Goal: Task Accomplishment & Management: Manage account settings

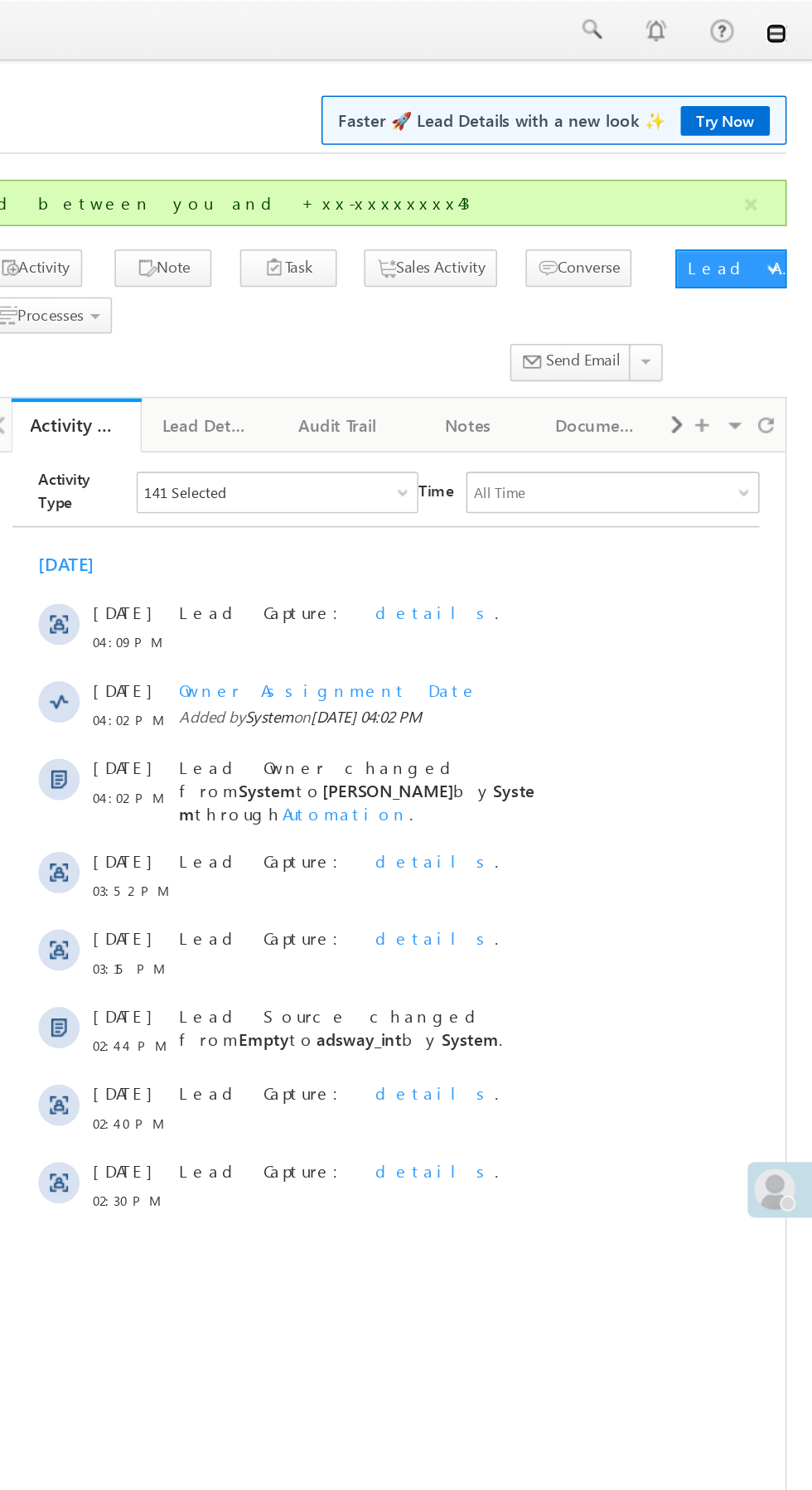
click at [789, 21] on link at bounding box center [789, 21] width 14 height 14
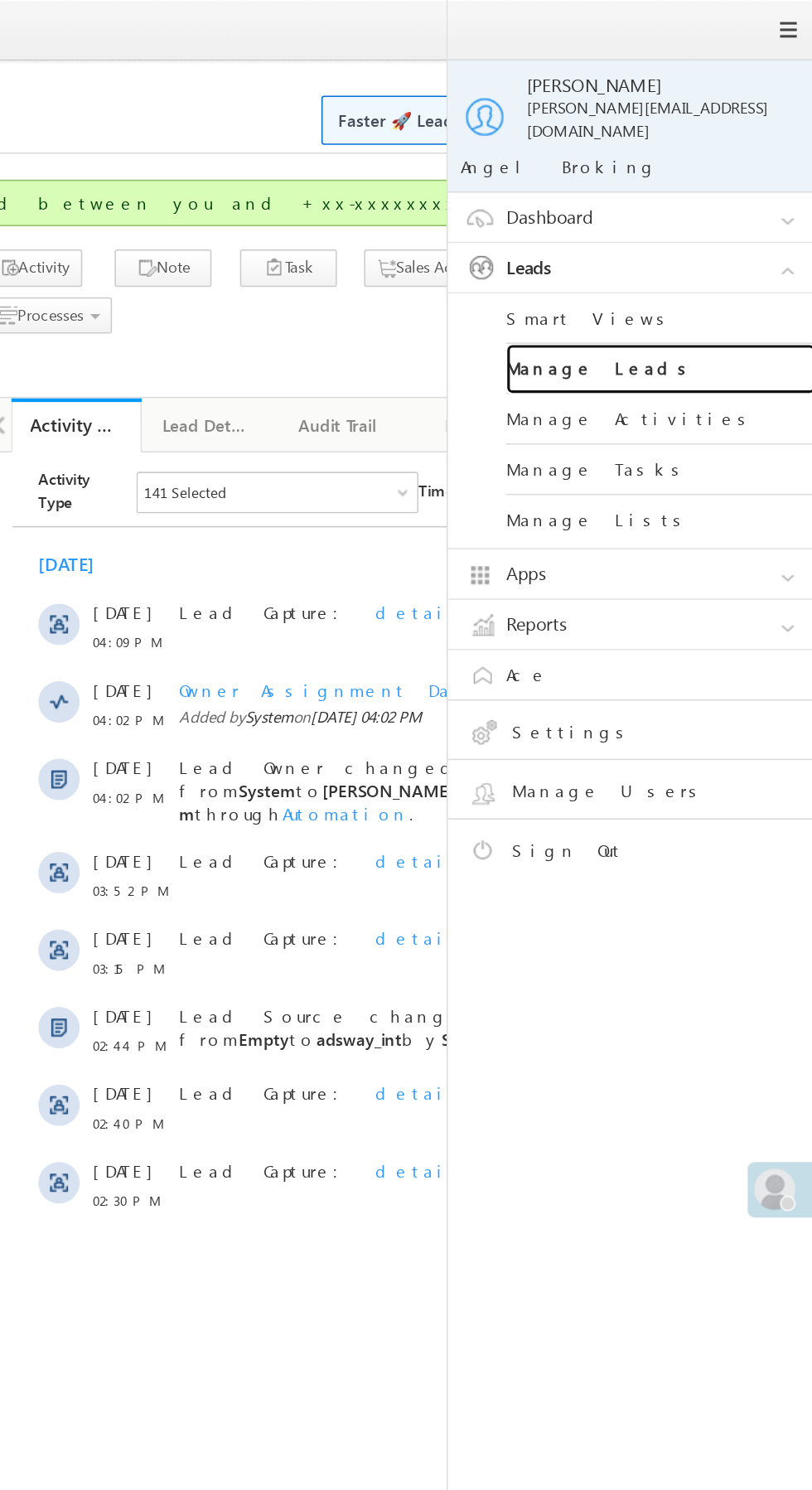
click at [723, 223] on link "Manage Leads" at bounding box center [715, 237] width 199 height 32
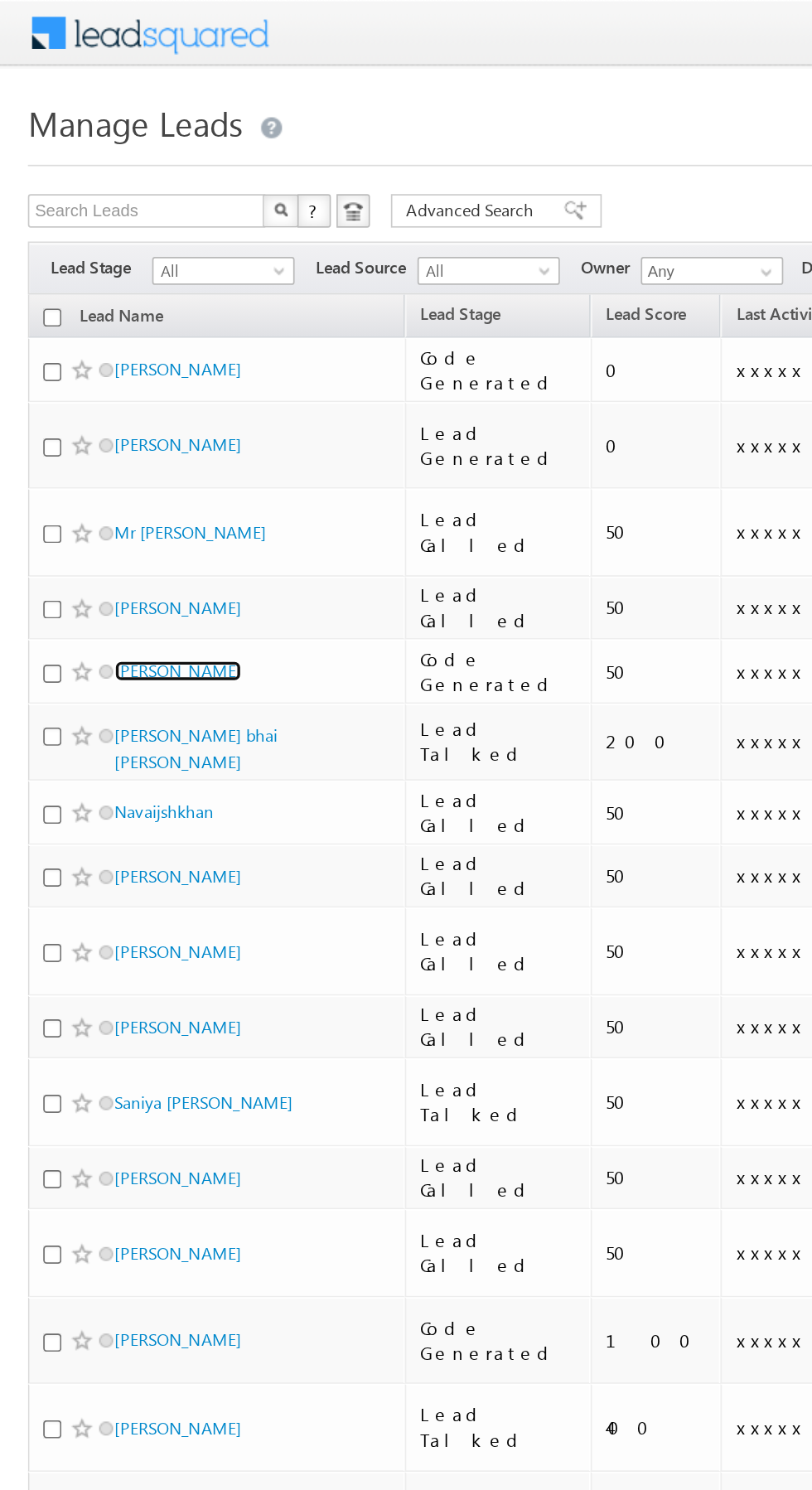
click at [132, 392] on link "[PERSON_NAME]" at bounding box center [106, 398] width 75 height 13
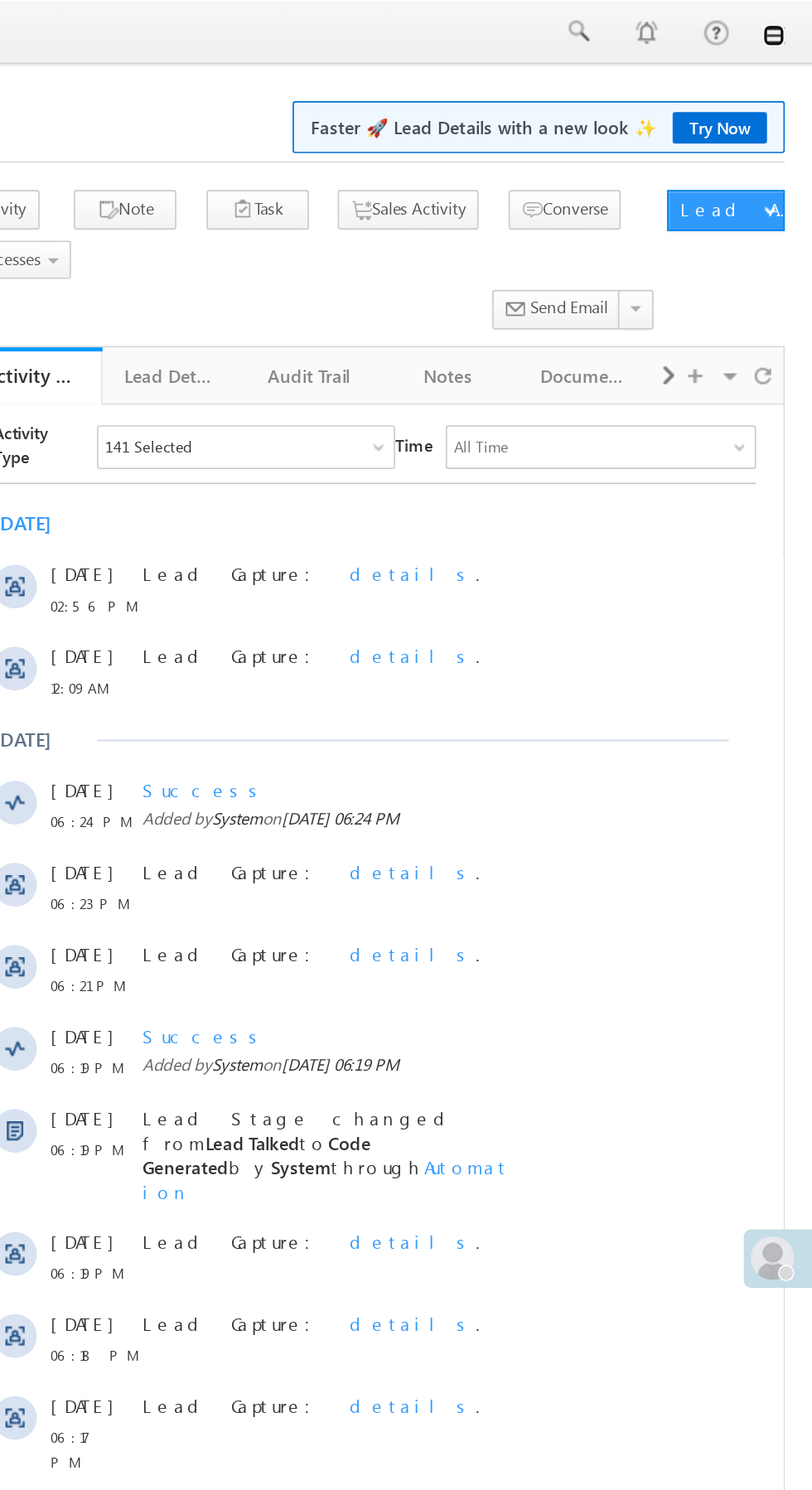
click at [789, 21] on link at bounding box center [789, 21] width 14 height 14
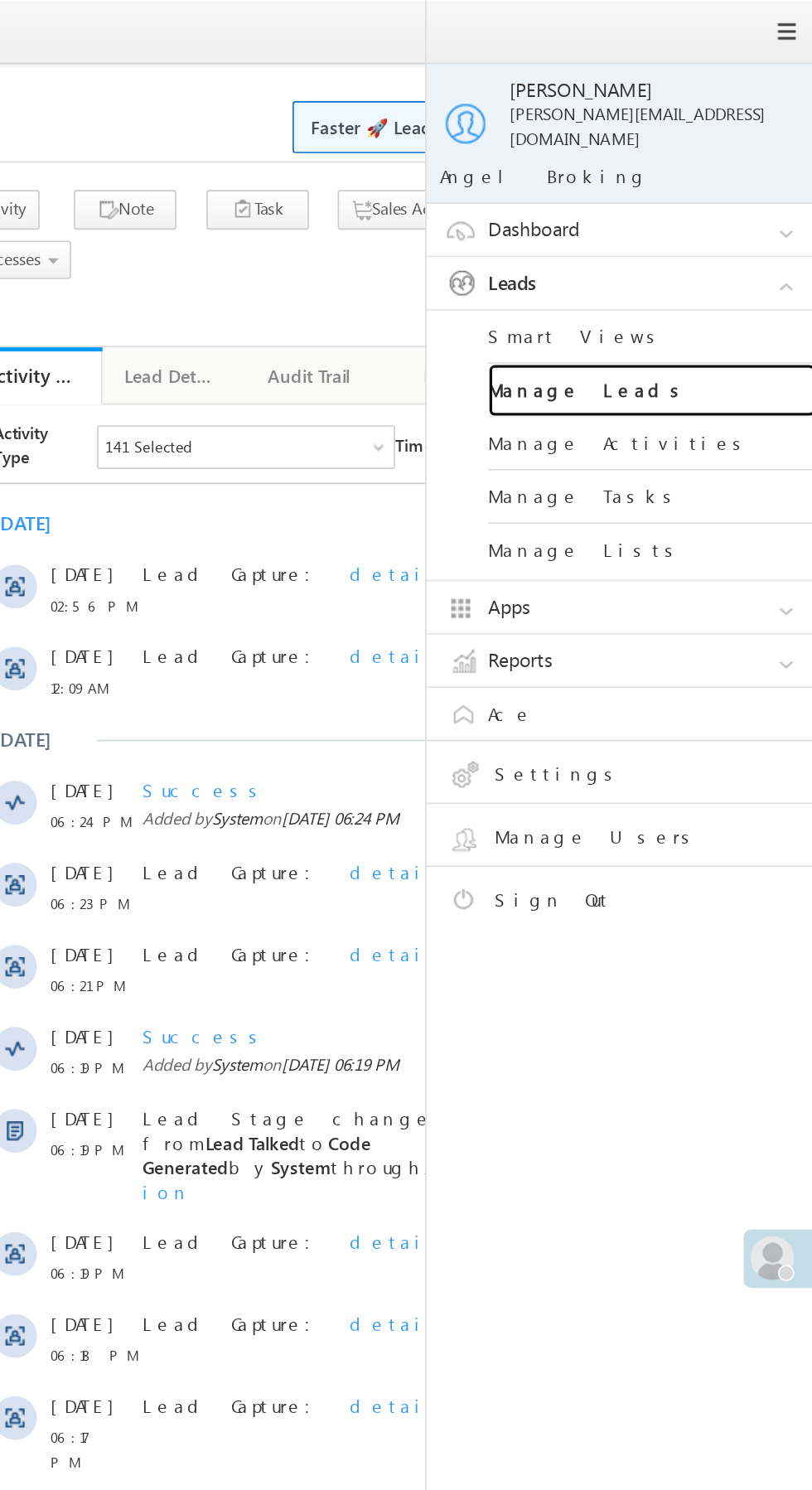
click at [730, 226] on link "Manage Leads" at bounding box center [715, 237] width 199 height 32
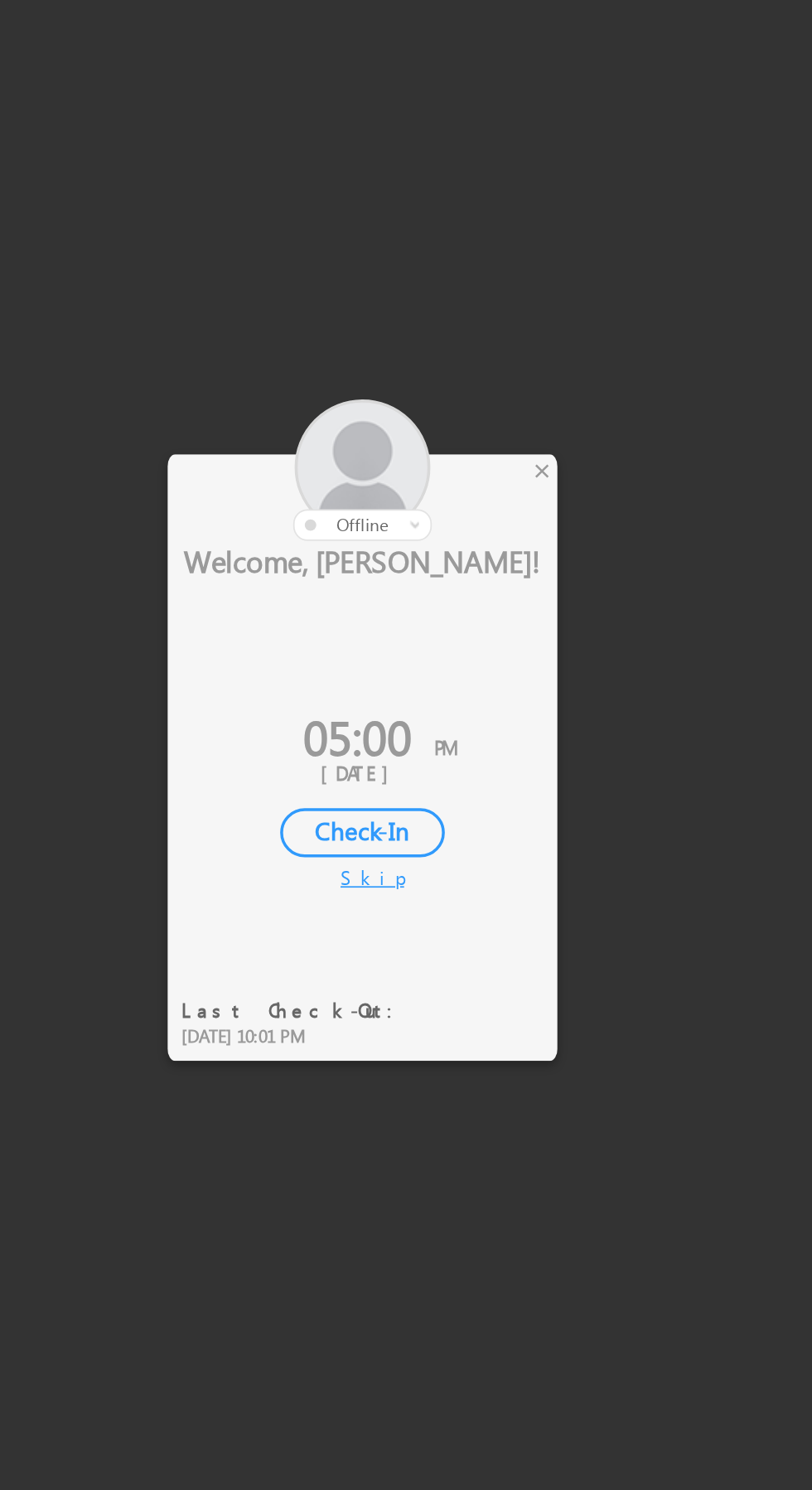
click at [482, 626] on div "×" at bounding box center [478, 621] width 17 height 18
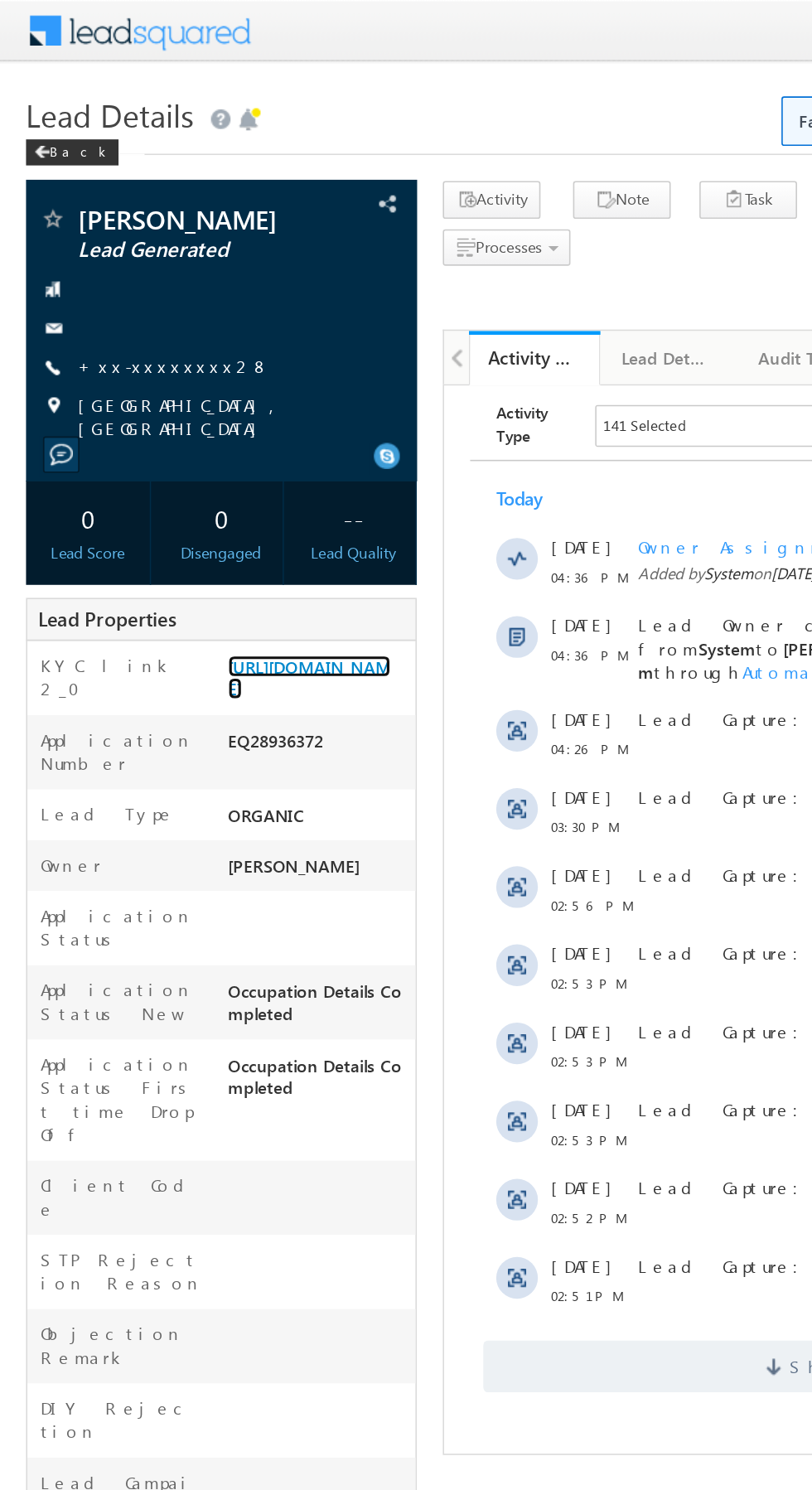
click at [191, 445] on link "[URL][DOMAIN_NAME]" at bounding box center [196, 431] width 103 height 28
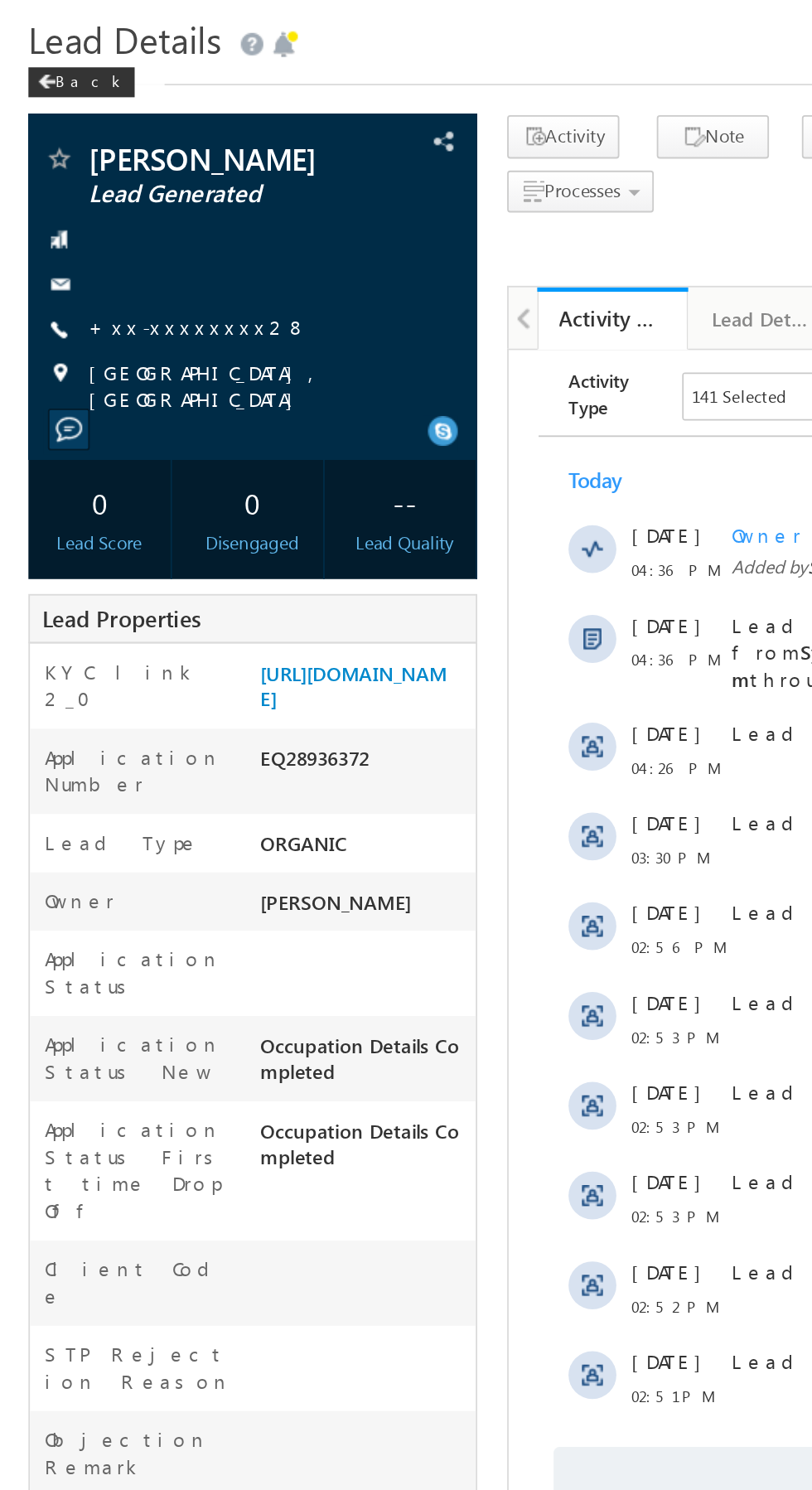
click at [97, 234] on link "+xx-xxxxxxxx28" at bounding box center [110, 232] width 122 height 14
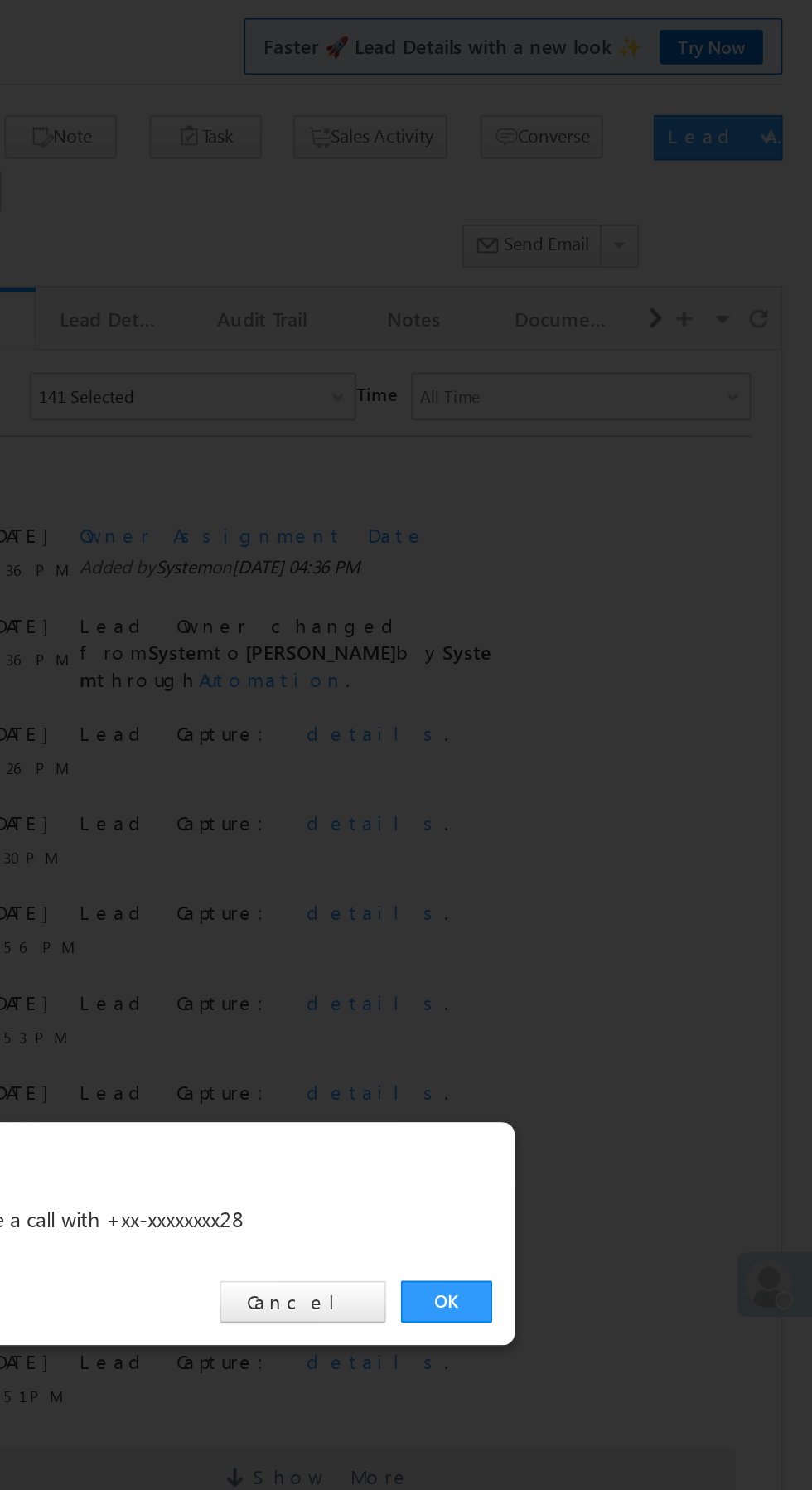
click at [610, 771] on link "OK" at bounding box center [609, 772] width 50 height 23
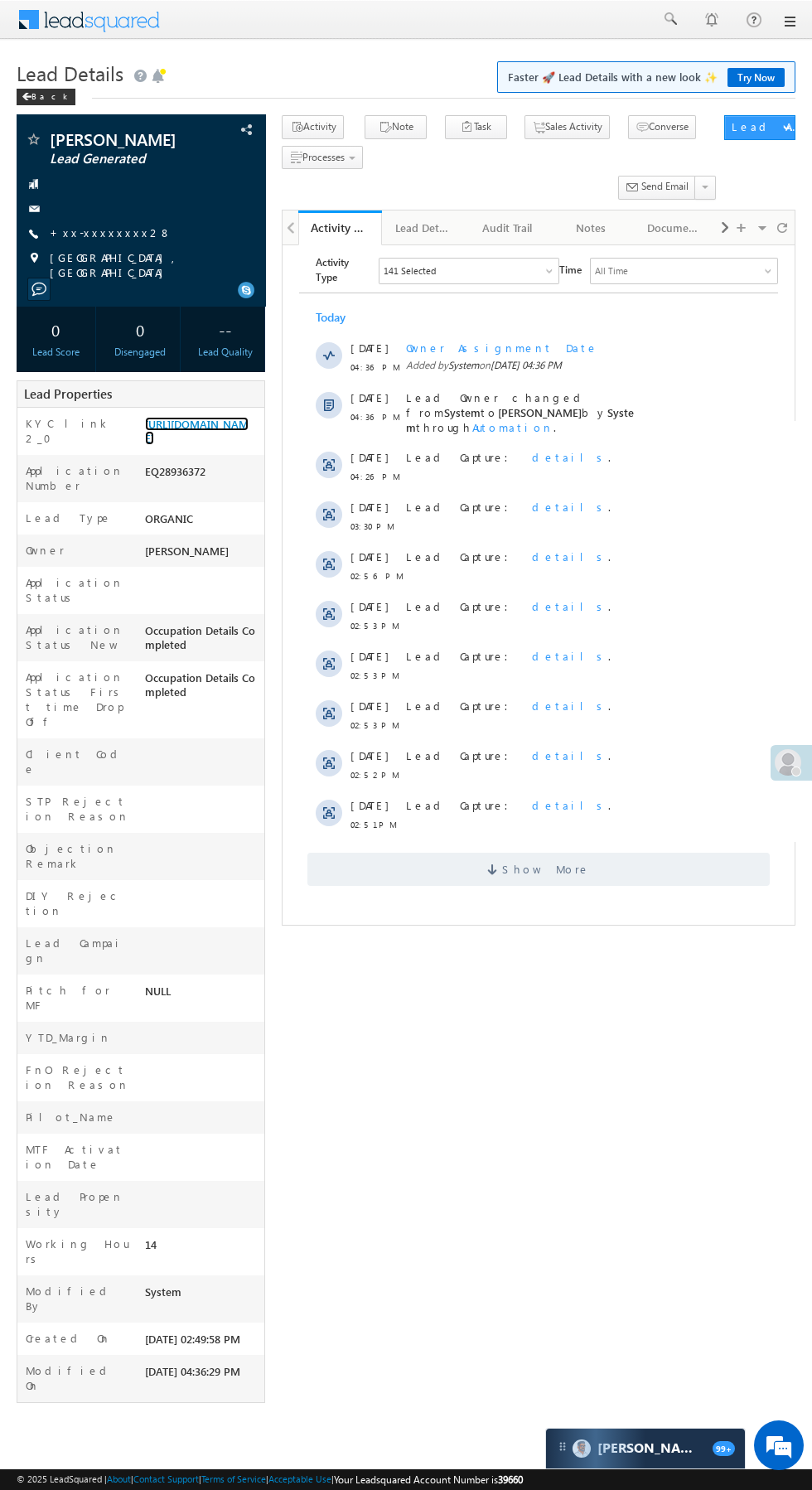
click at [190, 445] on link "[URL][DOMAIN_NAME]" at bounding box center [196, 431] width 103 height 28
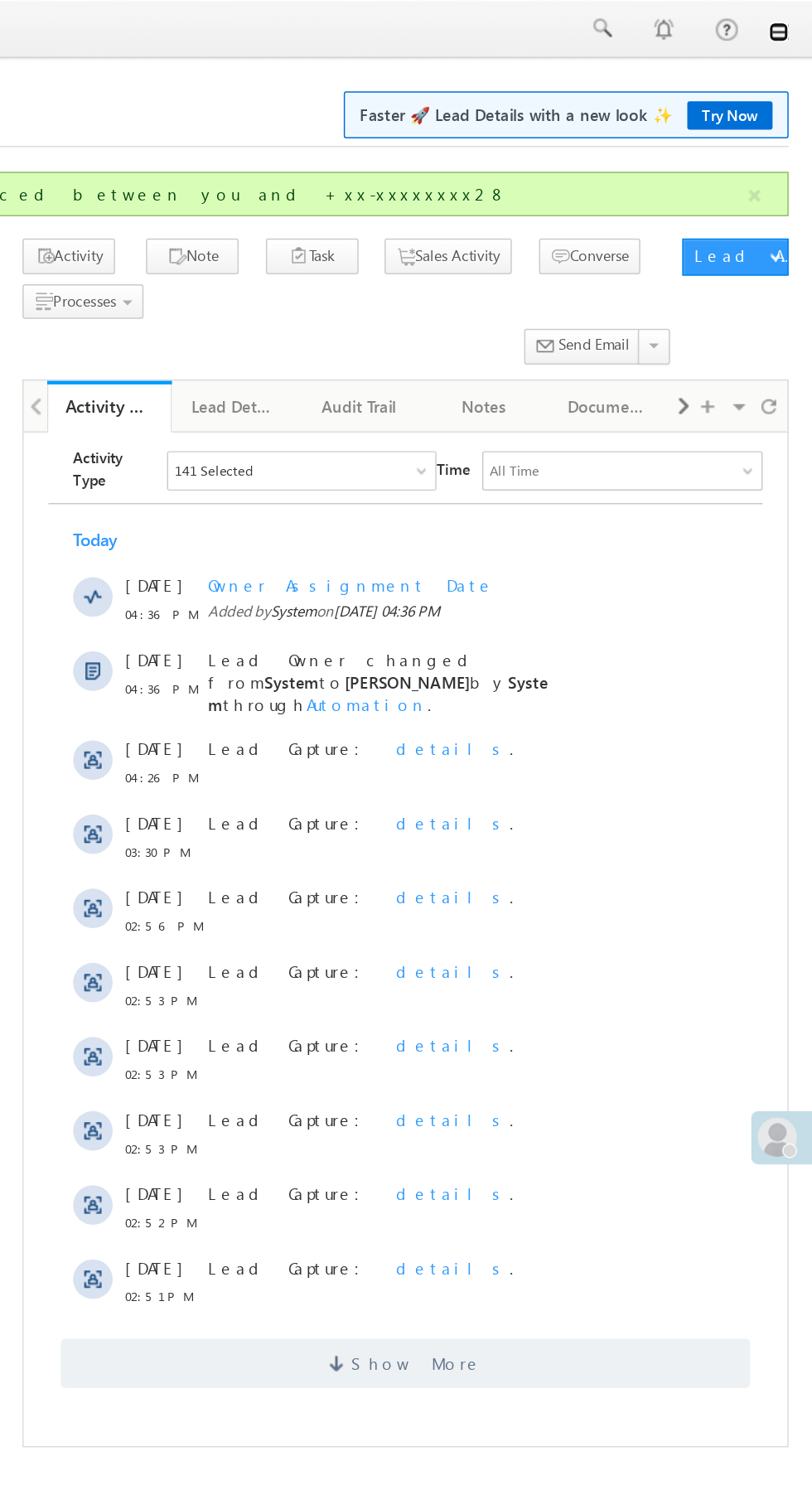
click at [789, 21] on link at bounding box center [789, 21] width 14 height 14
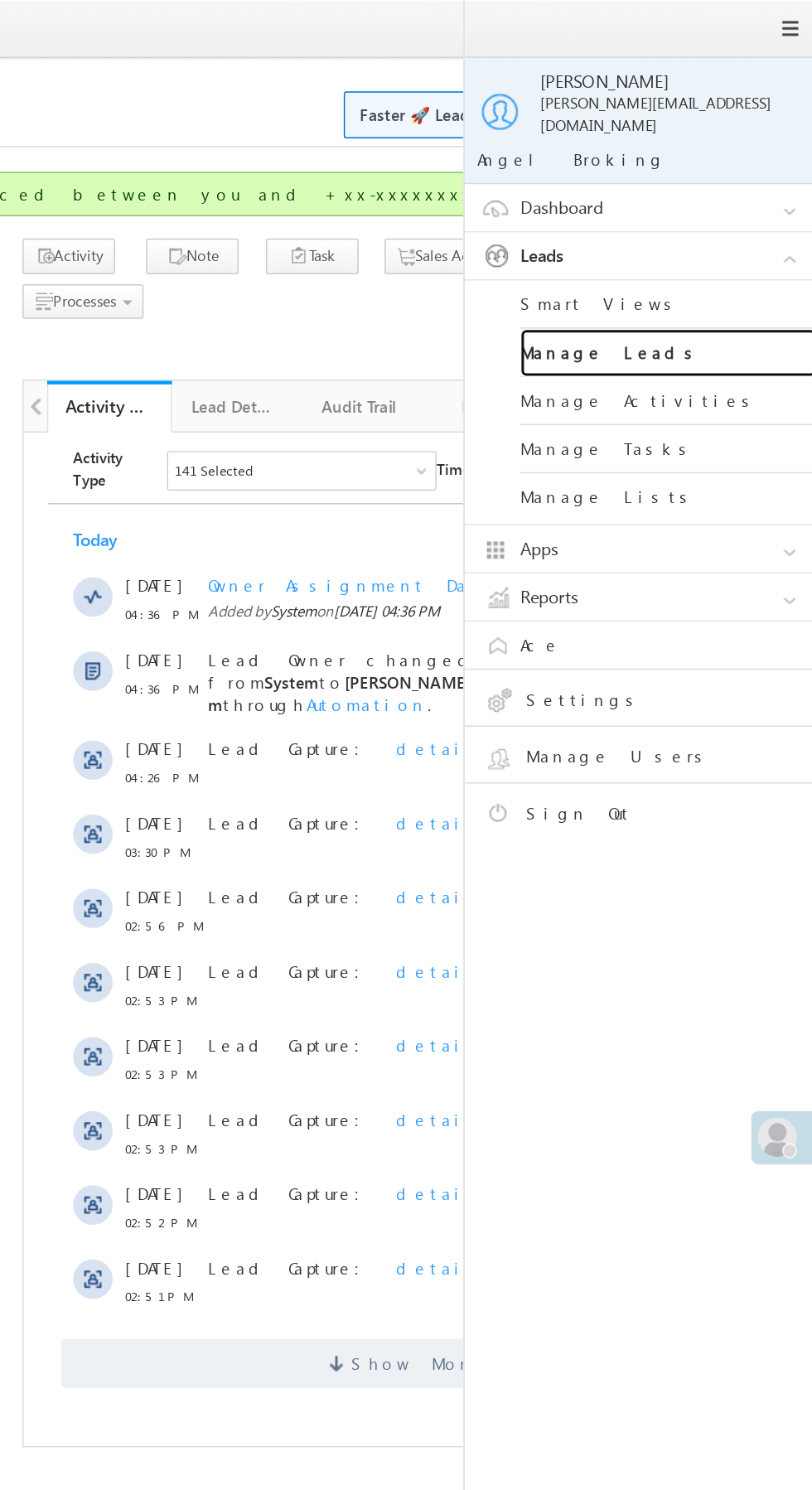
click at [733, 227] on link "Manage Leads" at bounding box center [715, 237] width 199 height 32
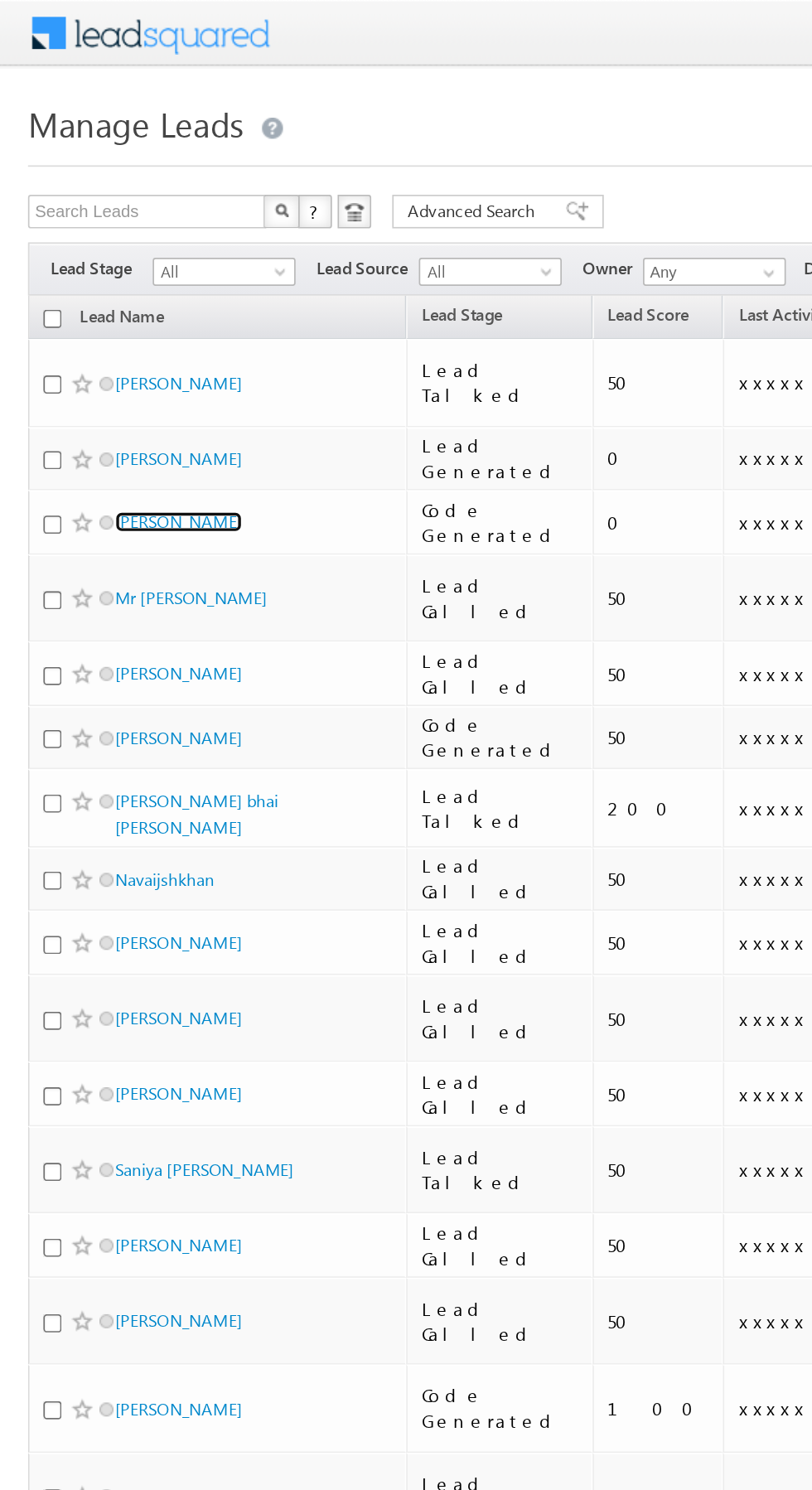
click at [92, 302] on link "Kalyan Roy" at bounding box center [106, 308] width 75 height 13
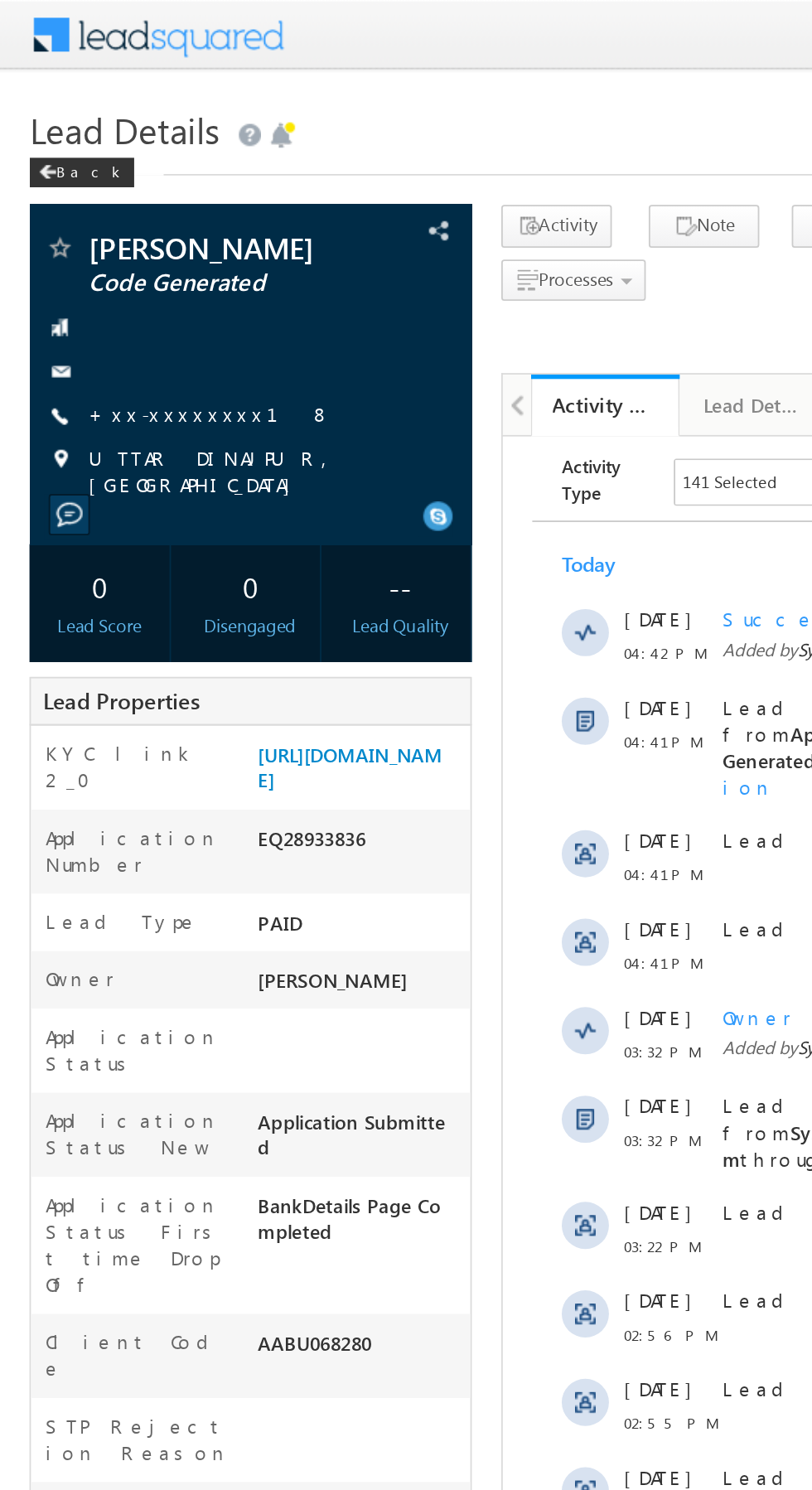
click at [106, 238] on link "+xx-xxxxxxxx18" at bounding box center [118, 232] width 137 height 14
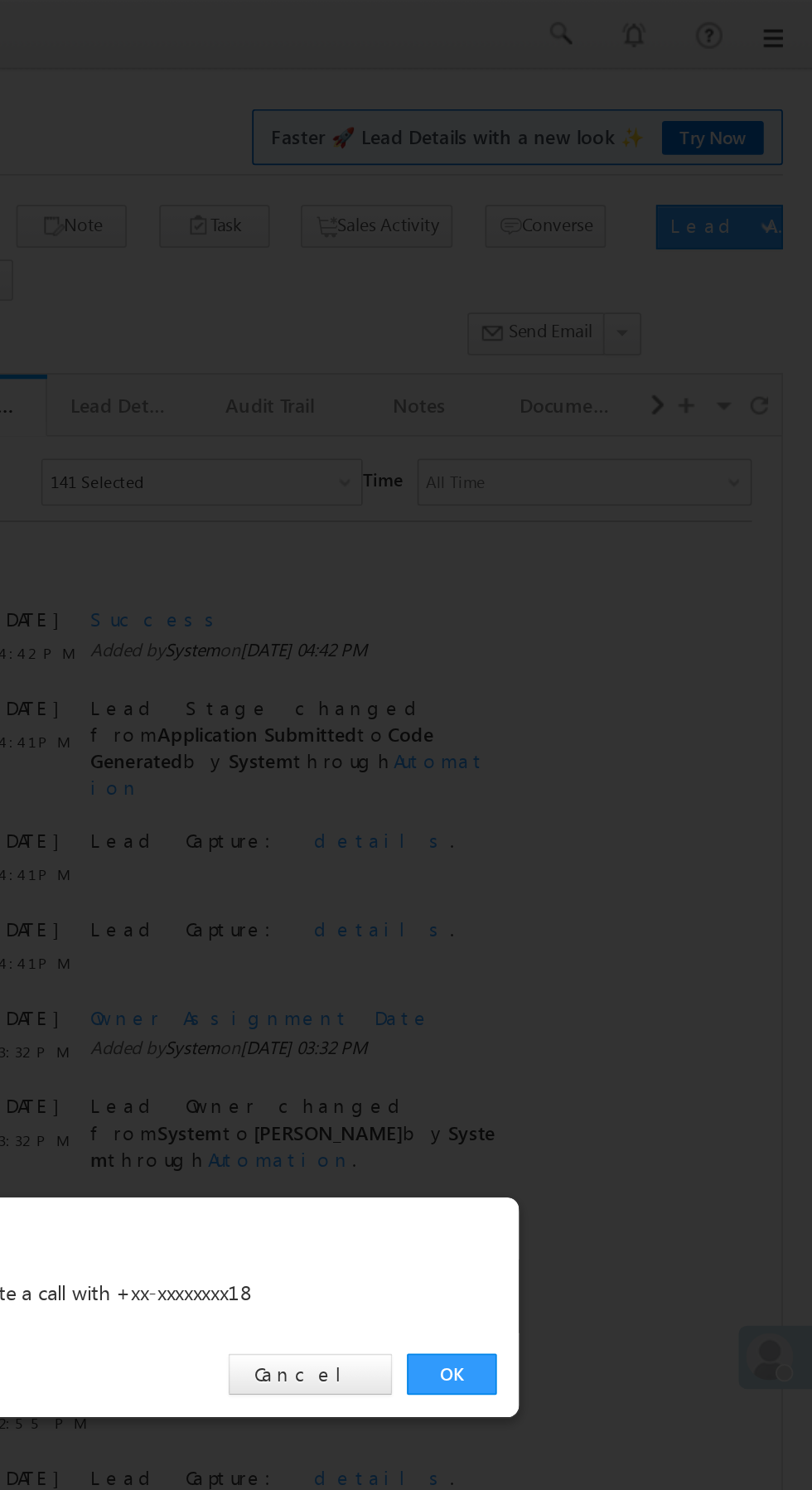
click at [615, 784] on link "OK" at bounding box center [609, 772] width 50 height 23
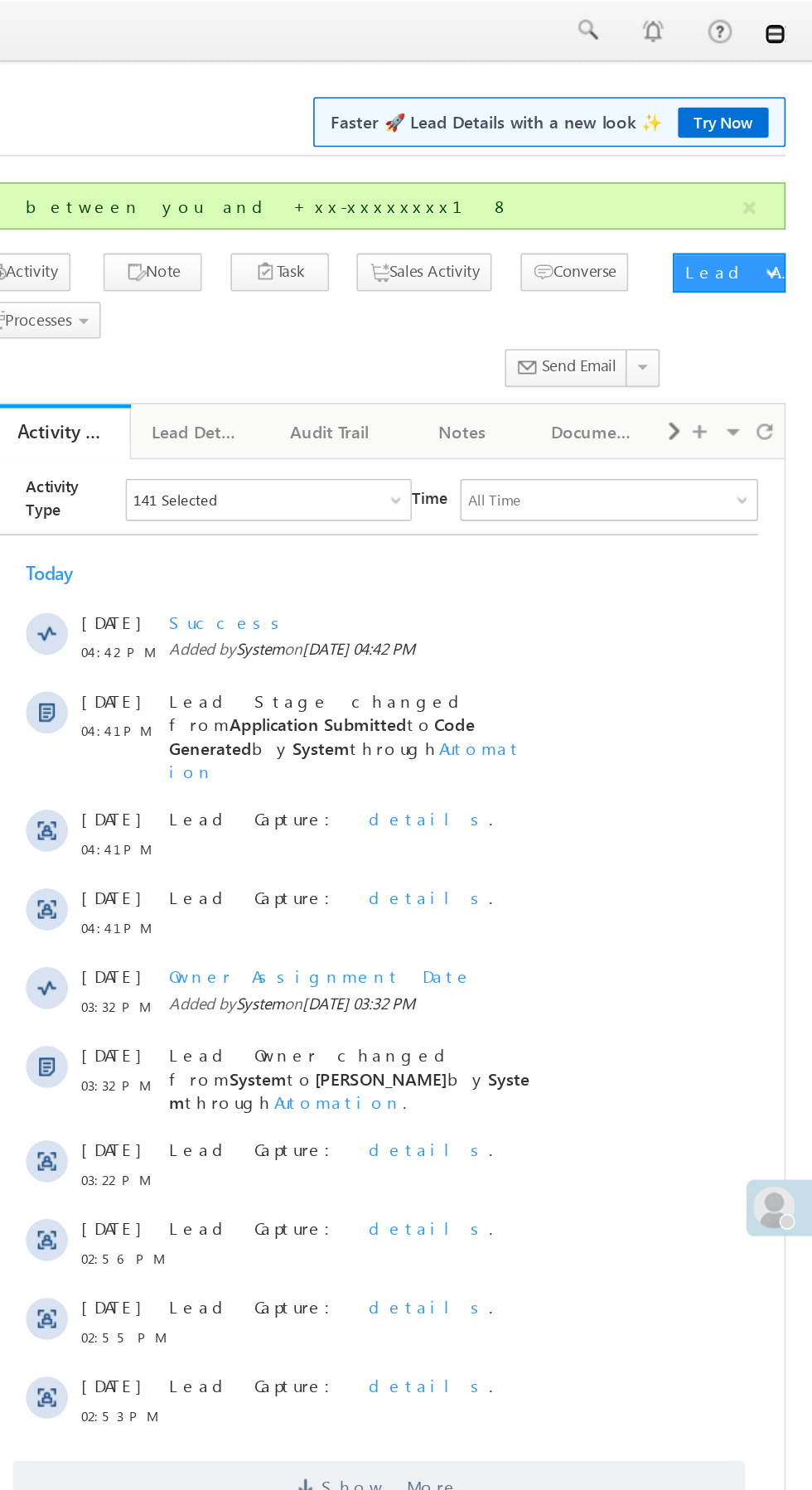
click at [789, 21] on link at bounding box center [789, 21] width 14 height 14
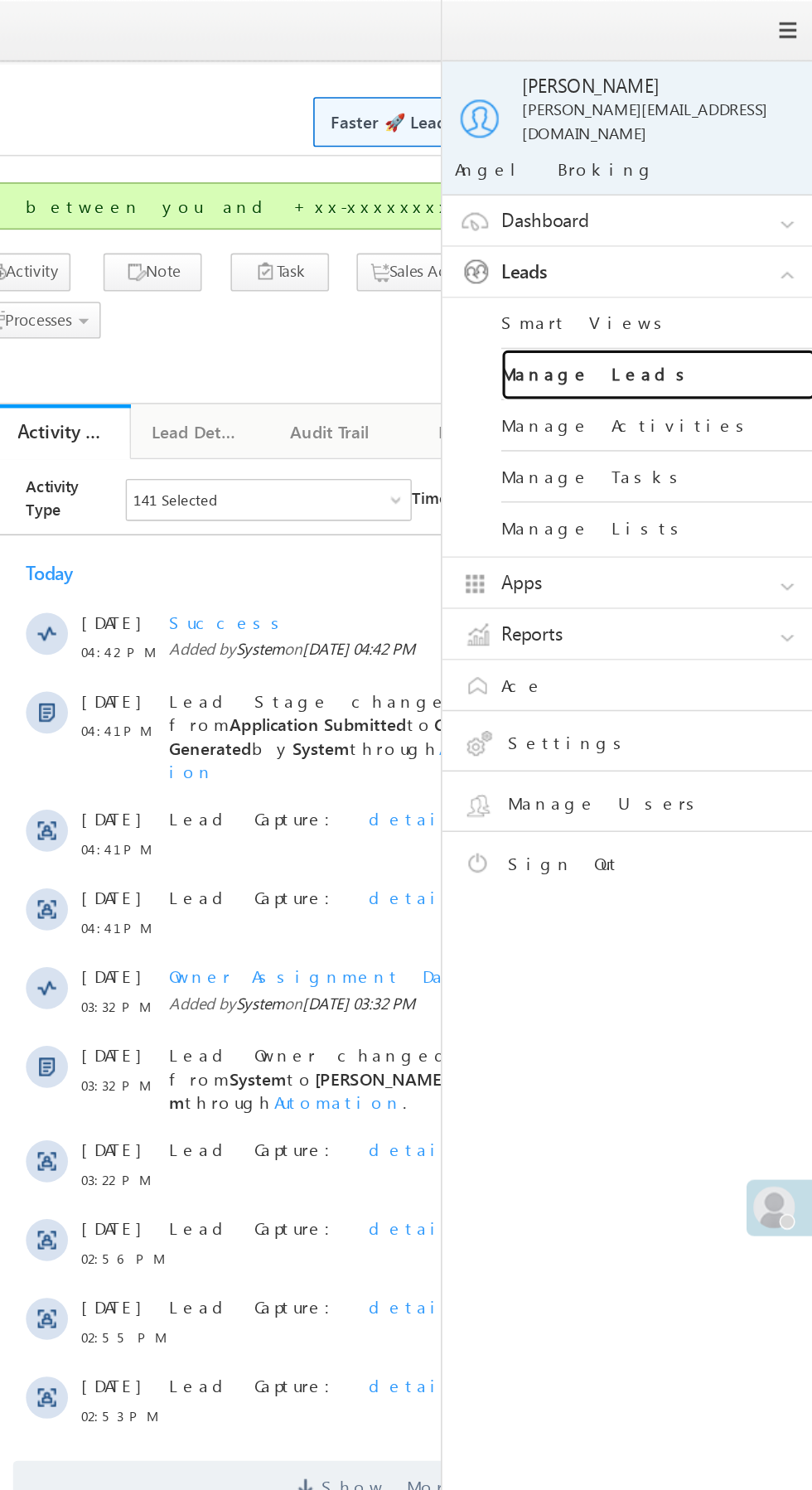
click at [734, 227] on link "Manage Leads" at bounding box center [715, 237] width 199 height 32
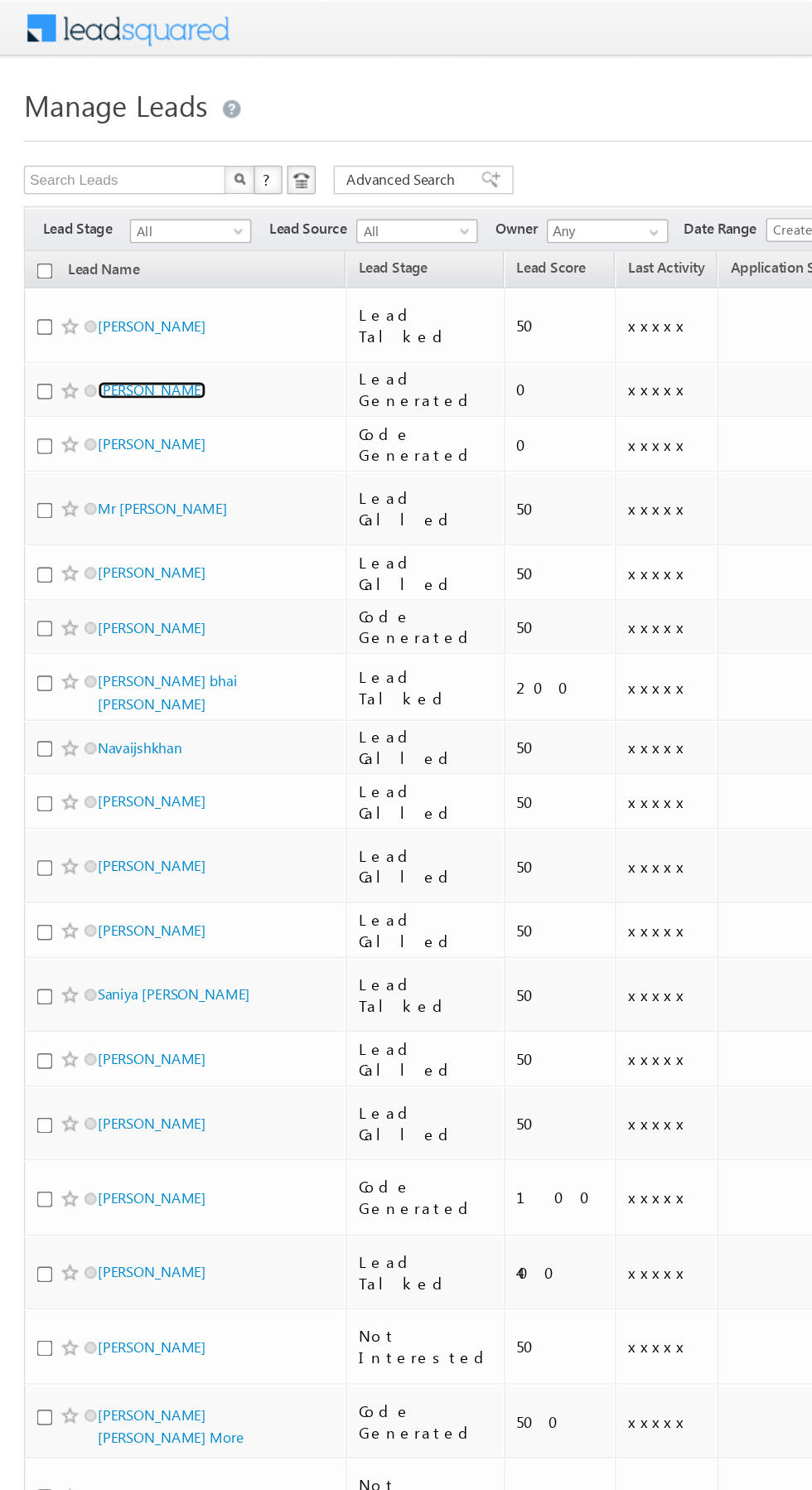
click at [102, 265] on link "Hemant Siddh" at bounding box center [106, 271] width 75 height 13
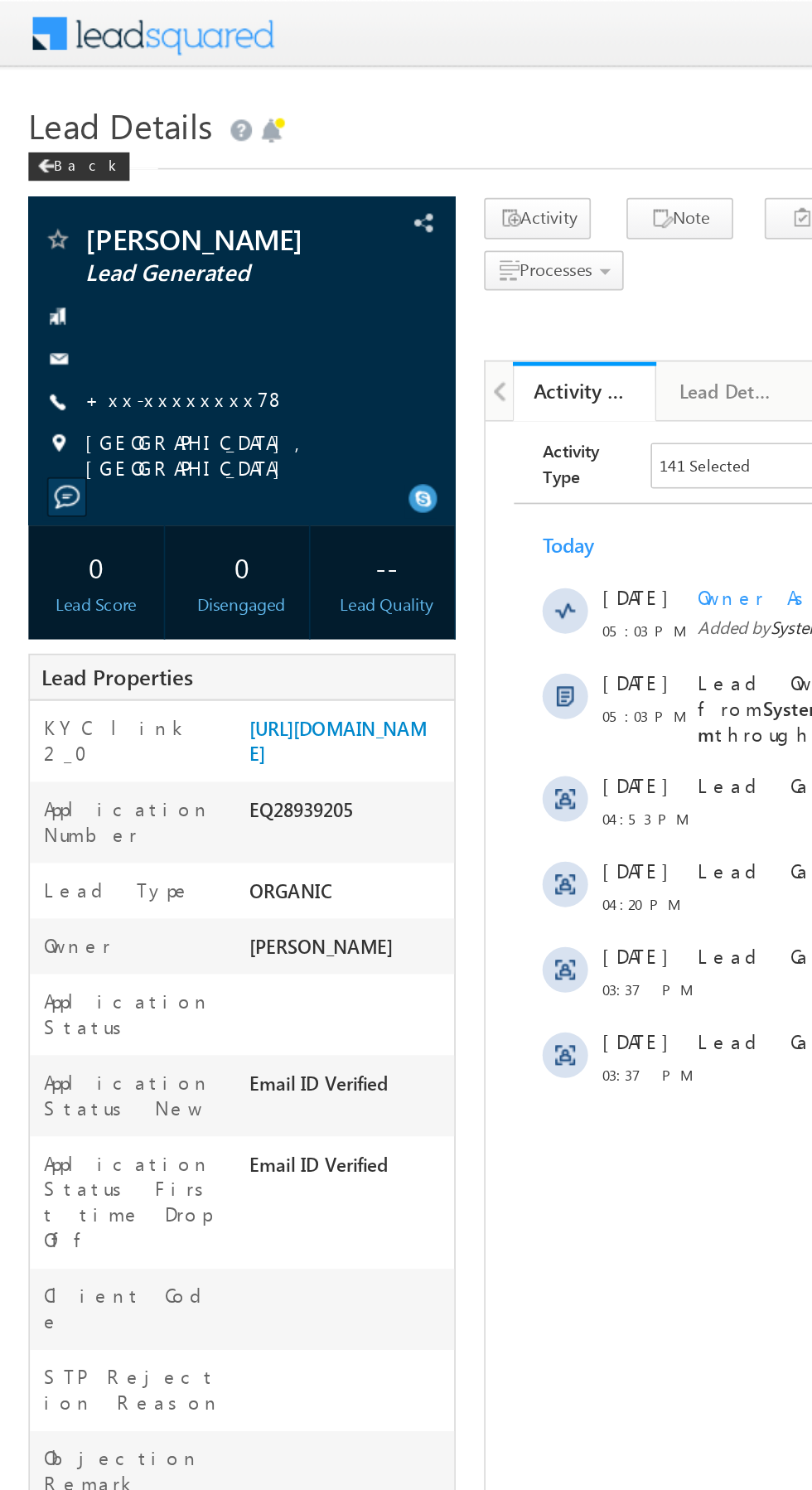
click at [100, 237] on link "+xx-xxxxxxxx78" at bounding box center [108, 232] width 117 height 14
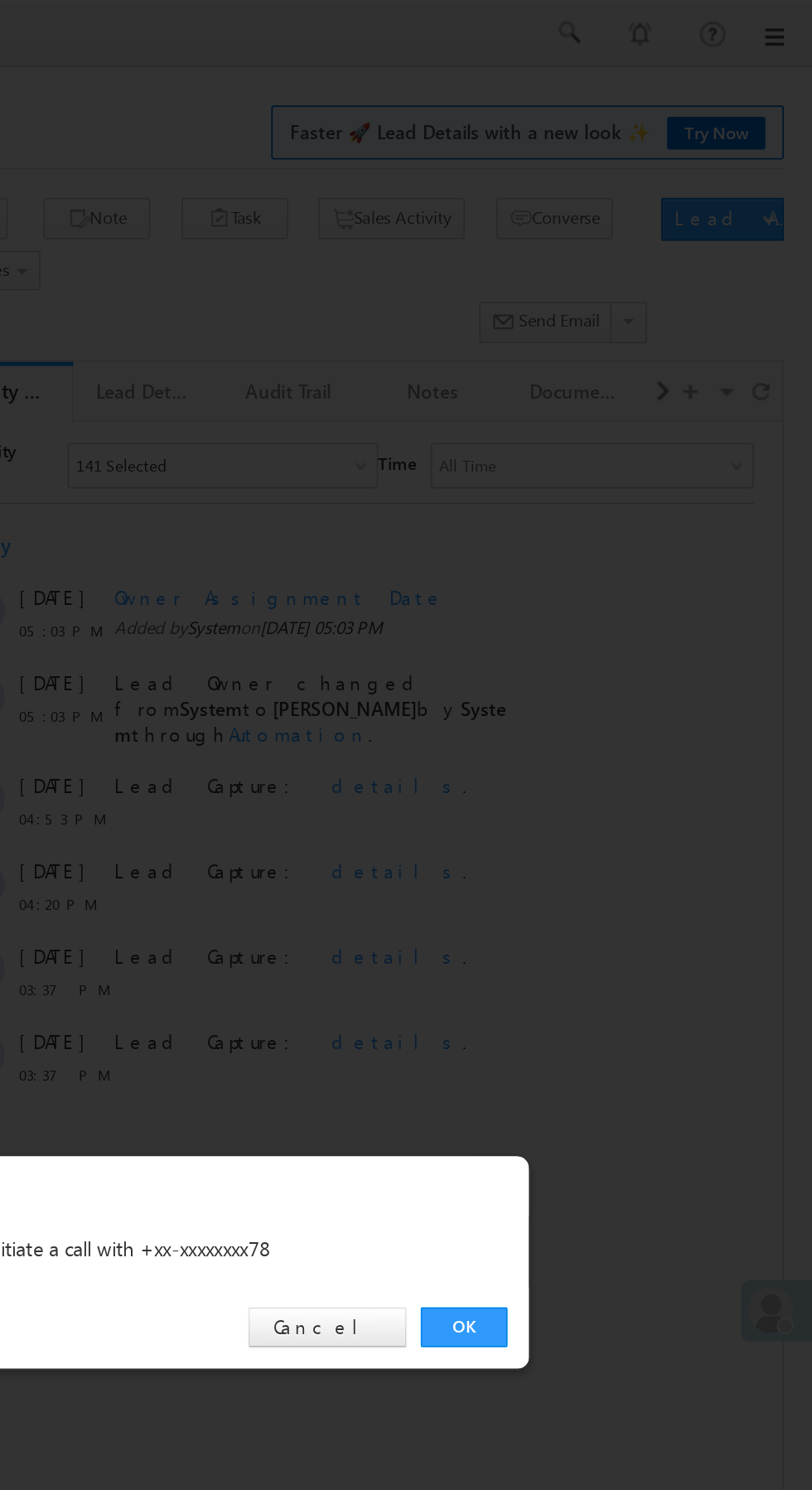
click at [612, 769] on link "OK" at bounding box center [609, 772] width 50 height 23
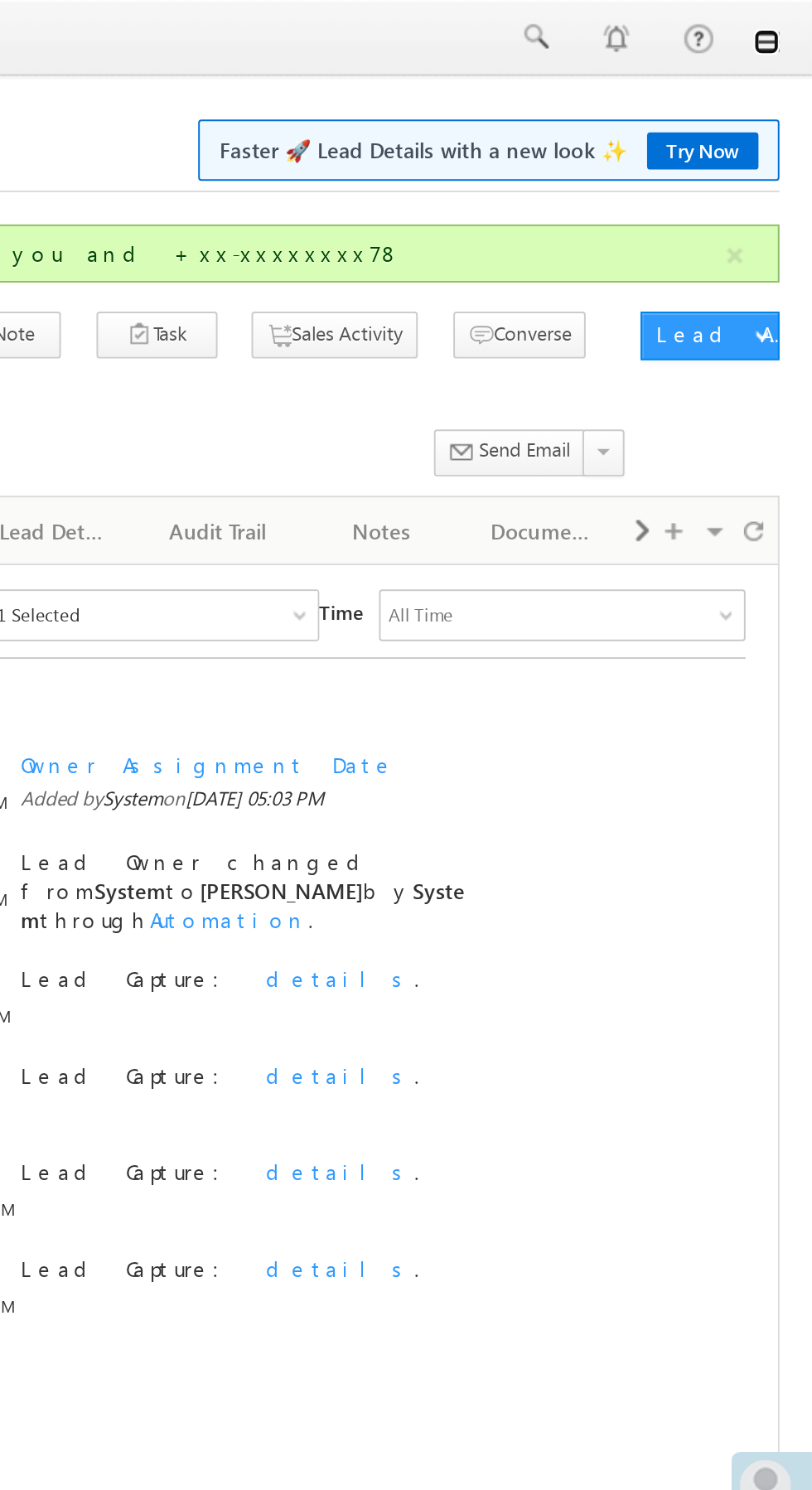
click at [790, 21] on link at bounding box center [789, 21] width 14 height 14
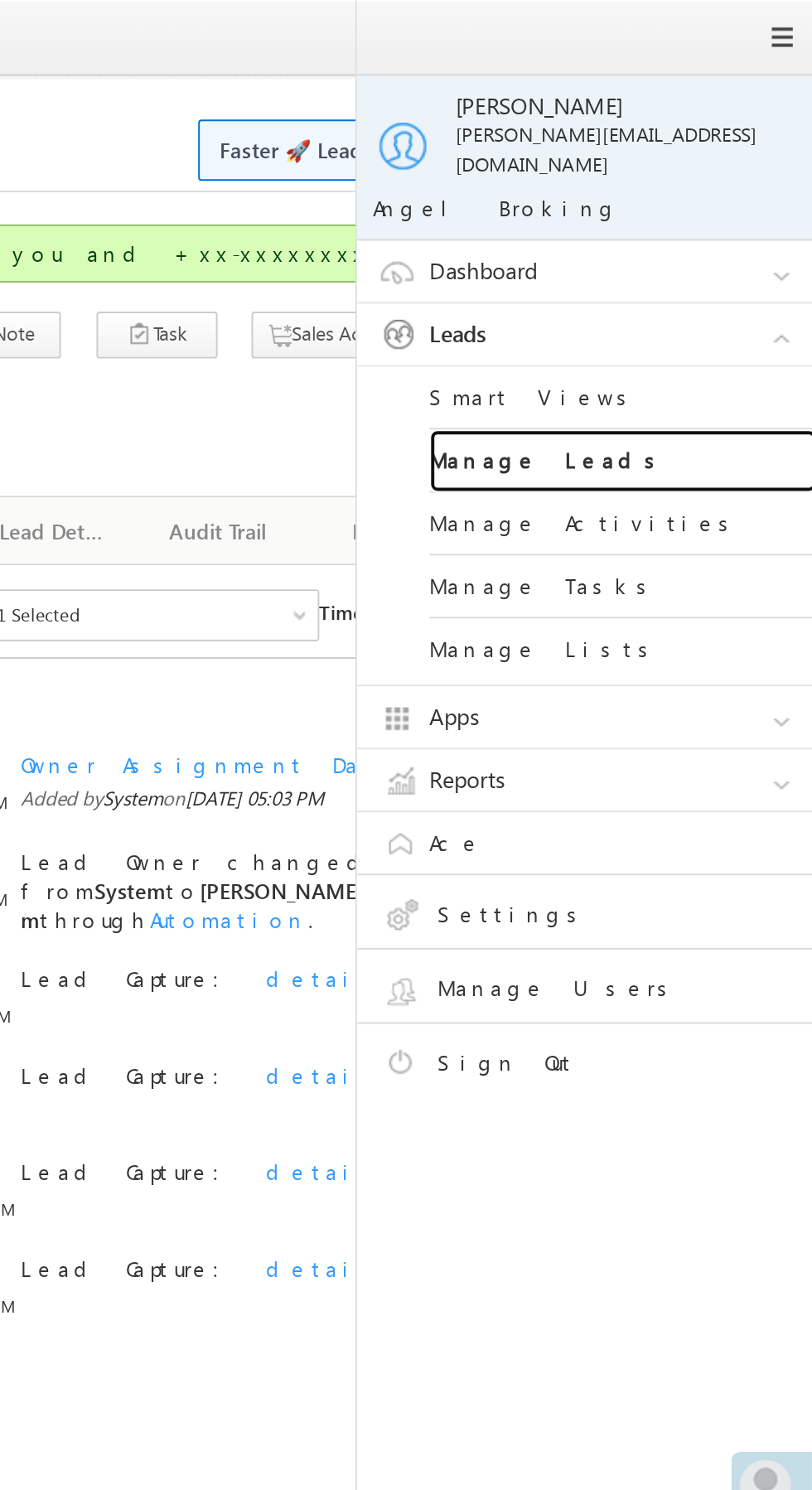
click at [731, 223] on link "Manage Leads" at bounding box center [715, 237] width 199 height 32
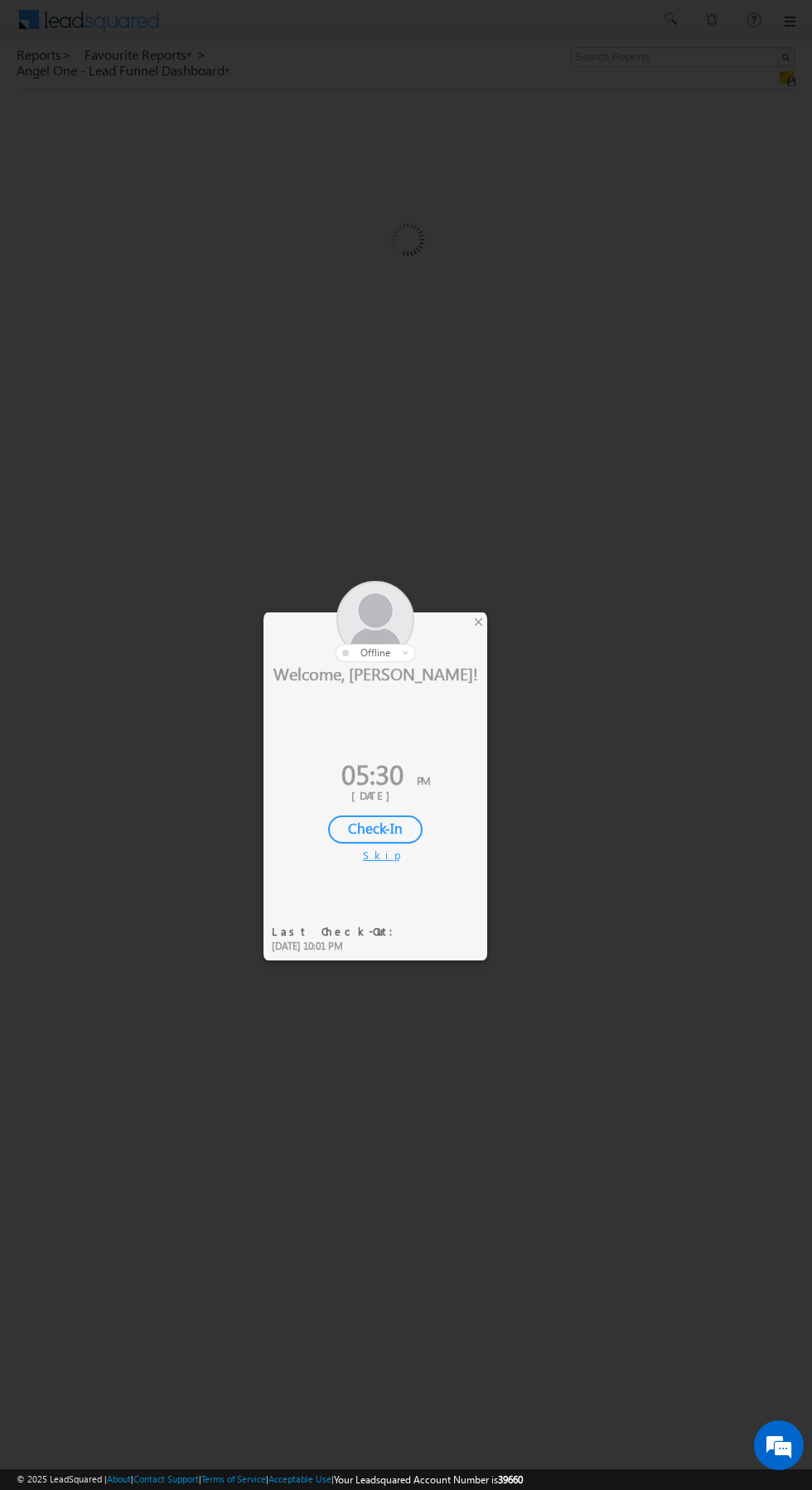
click at [100, 863] on div at bounding box center [406, 745] width 812 height 1490
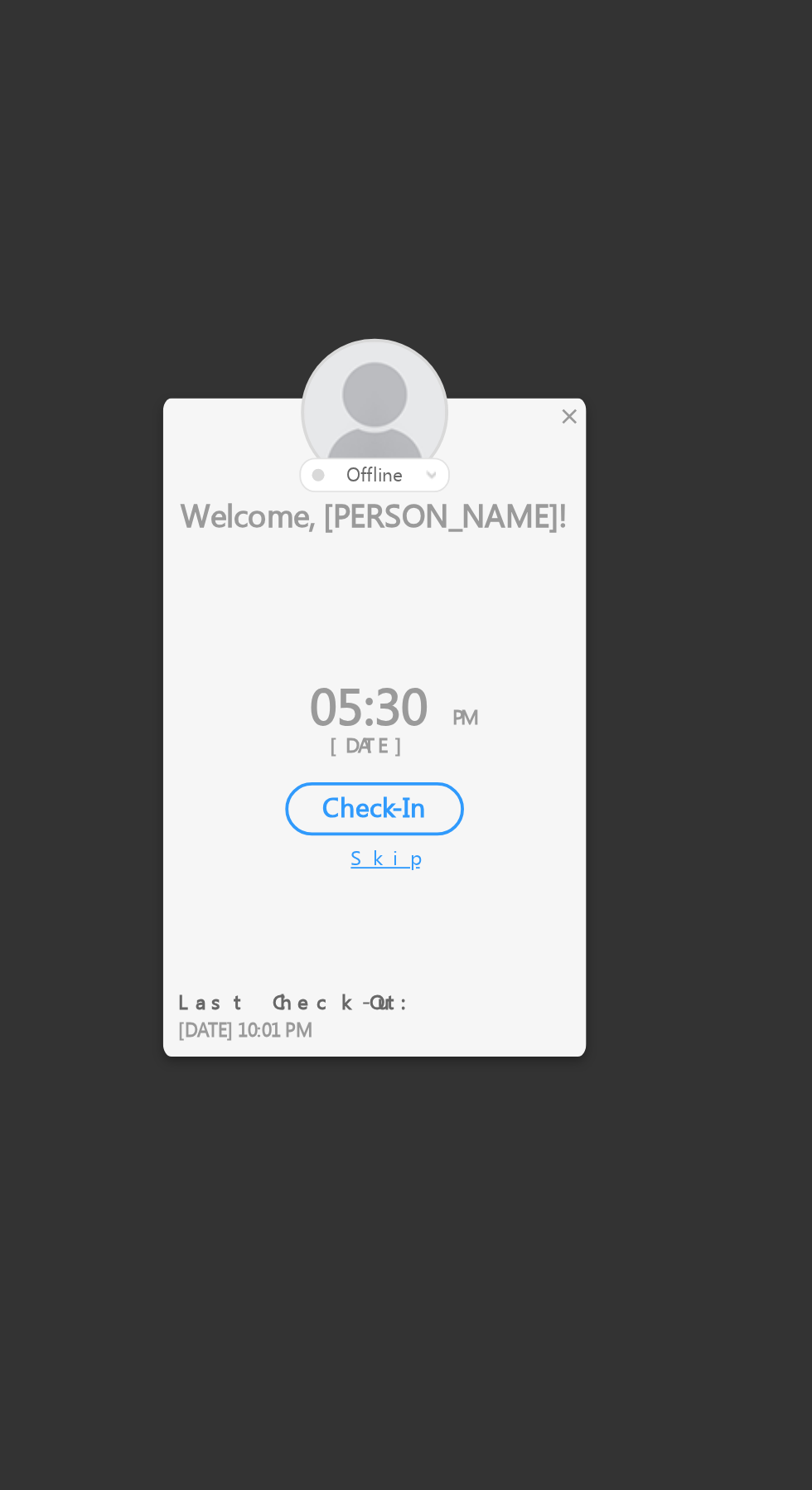
click at [478, 631] on div "×" at bounding box center [478, 621] width 17 height 18
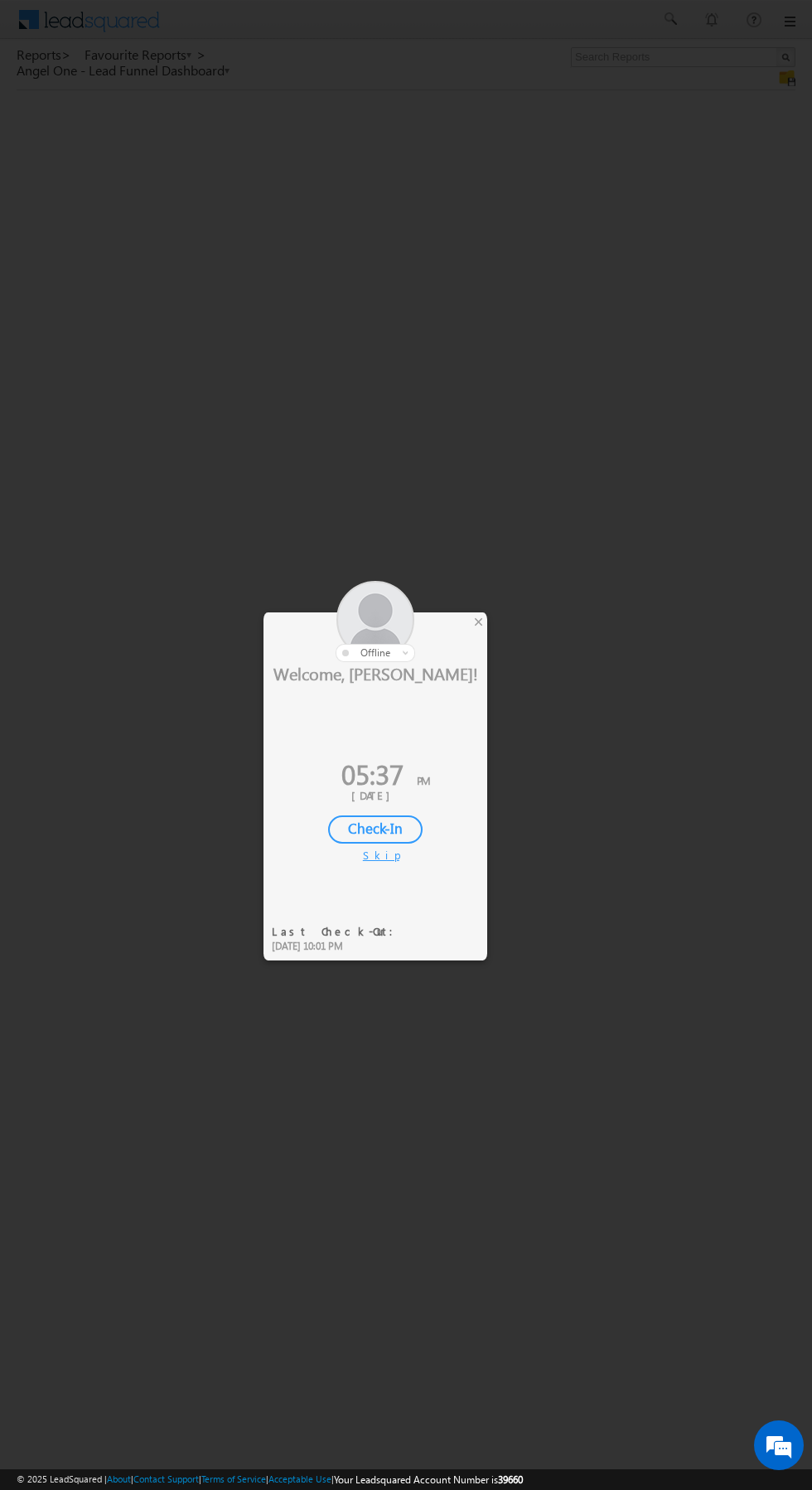
click at [477, 643] on div at bounding box center [376, 621] width 224 height 81
click at [483, 638] on div at bounding box center [376, 621] width 224 height 81
click at [499, 632] on div at bounding box center [406, 745] width 812 height 1490
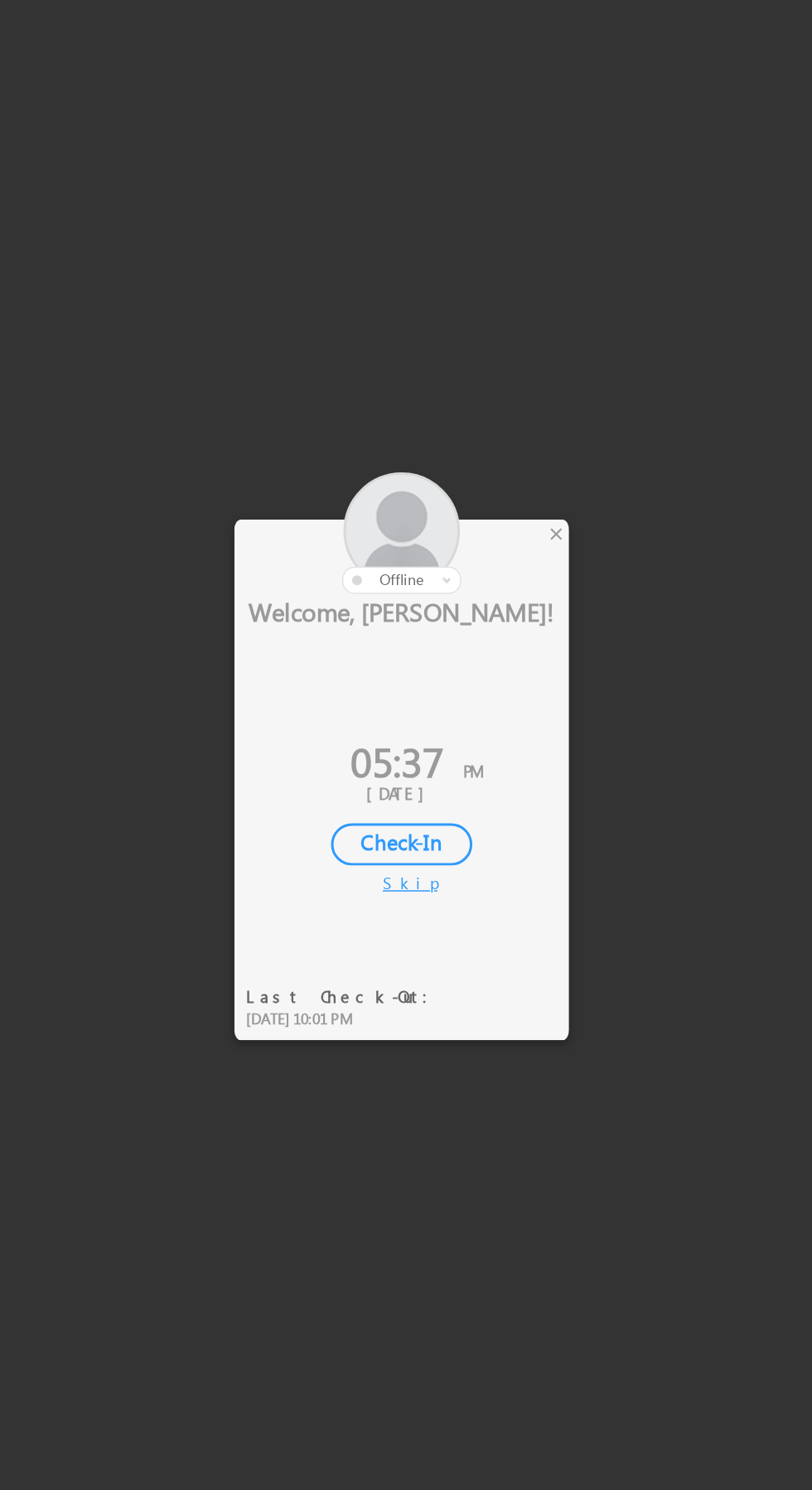
click at [498, 631] on div at bounding box center [406, 745] width 812 height 1490
click at [484, 631] on div "×" at bounding box center [478, 621] width 17 height 18
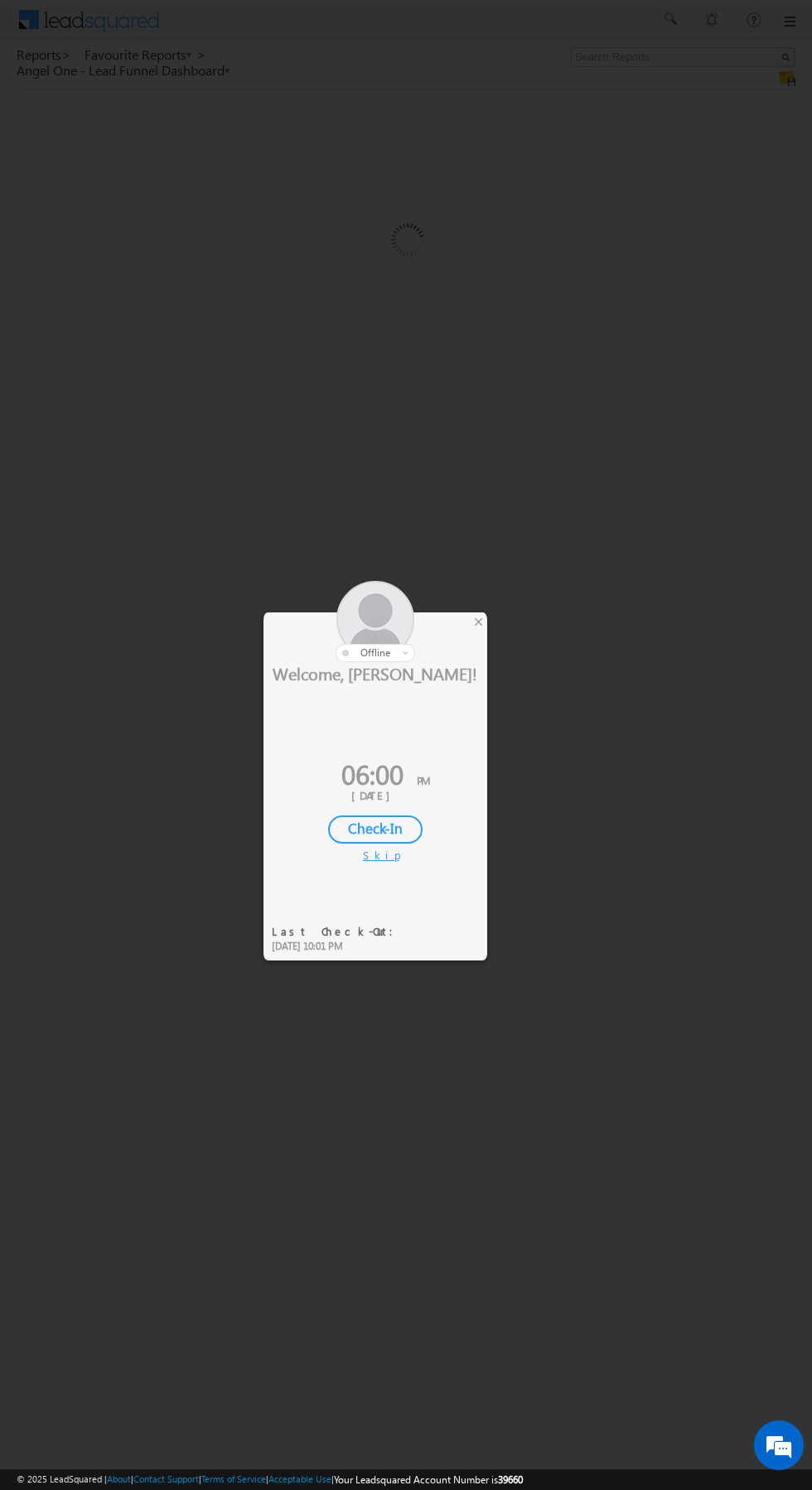
click at [489, 620] on div at bounding box center [406, 745] width 812 height 1490
click at [494, 625] on div at bounding box center [406, 745] width 812 height 1490
click at [489, 640] on div at bounding box center [406, 745] width 812 height 1490
click at [478, 622] on div "×" at bounding box center [478, 621] width 17 height 18
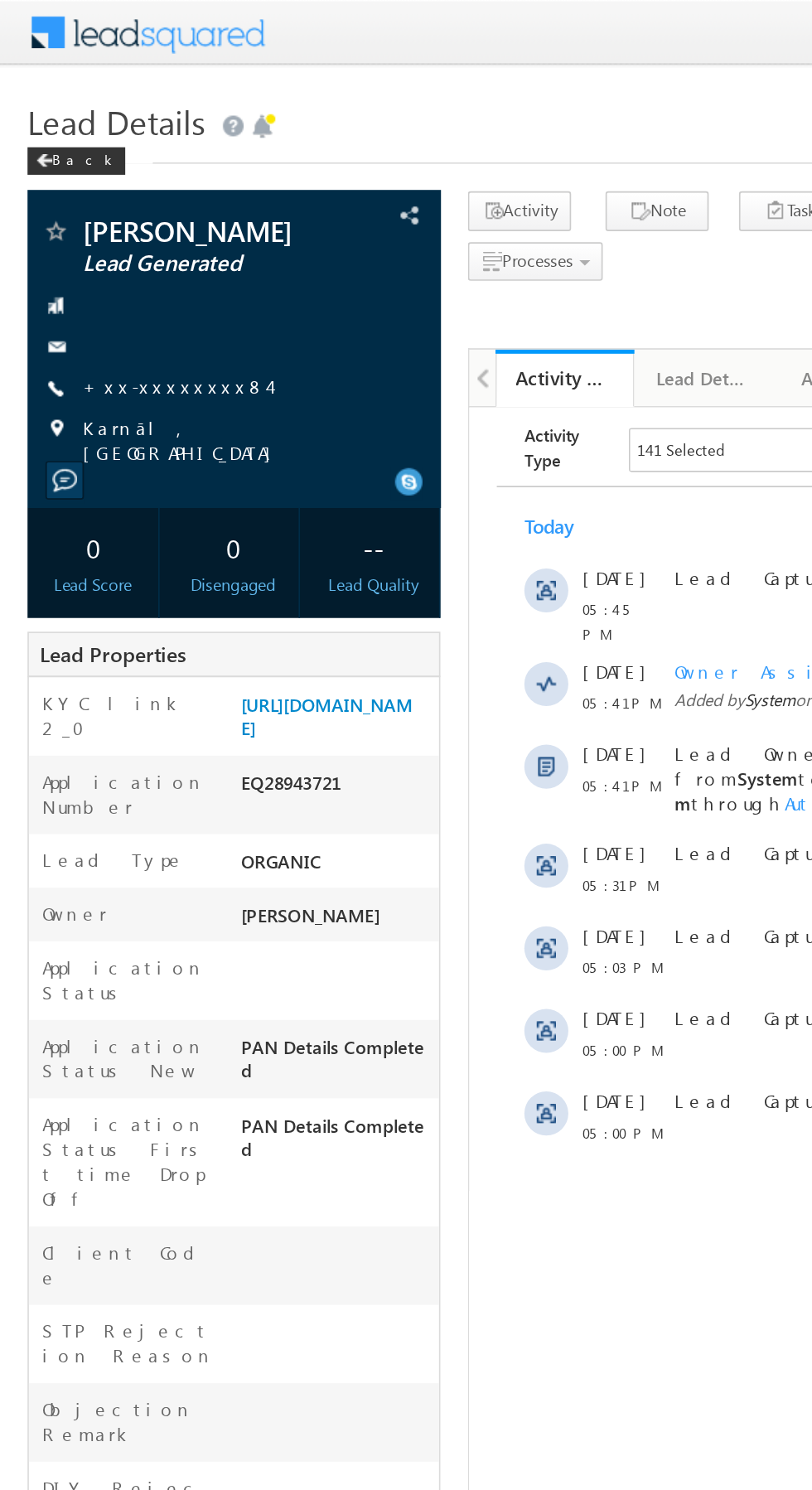
click at [103, 234] on link "+xx-xxxxxxxx84" at bounding box center [105, 232] width 112 height 14
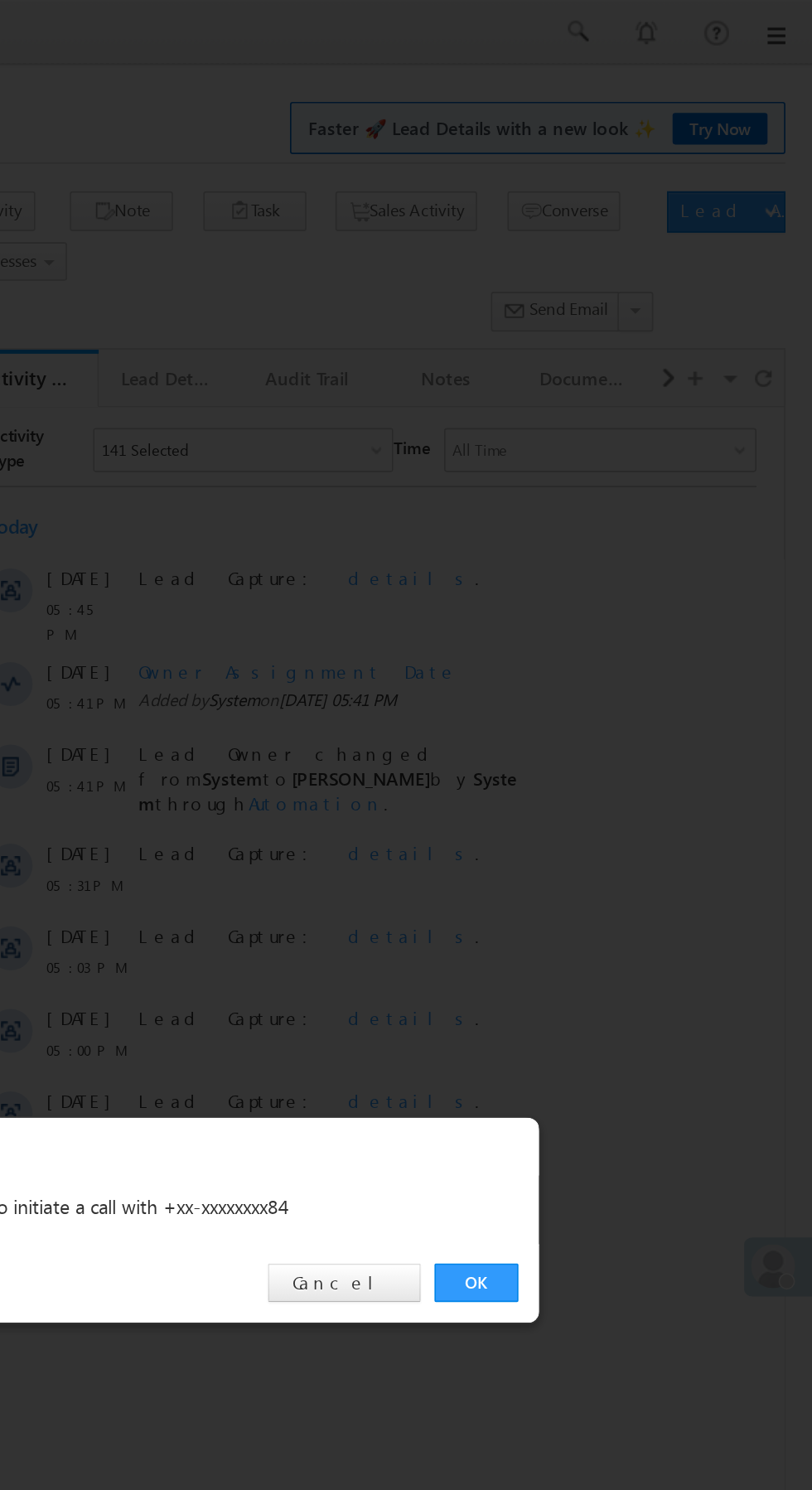
click at [609, 772] on link "OK" at bounding box center [609, 772] width 50 height 23
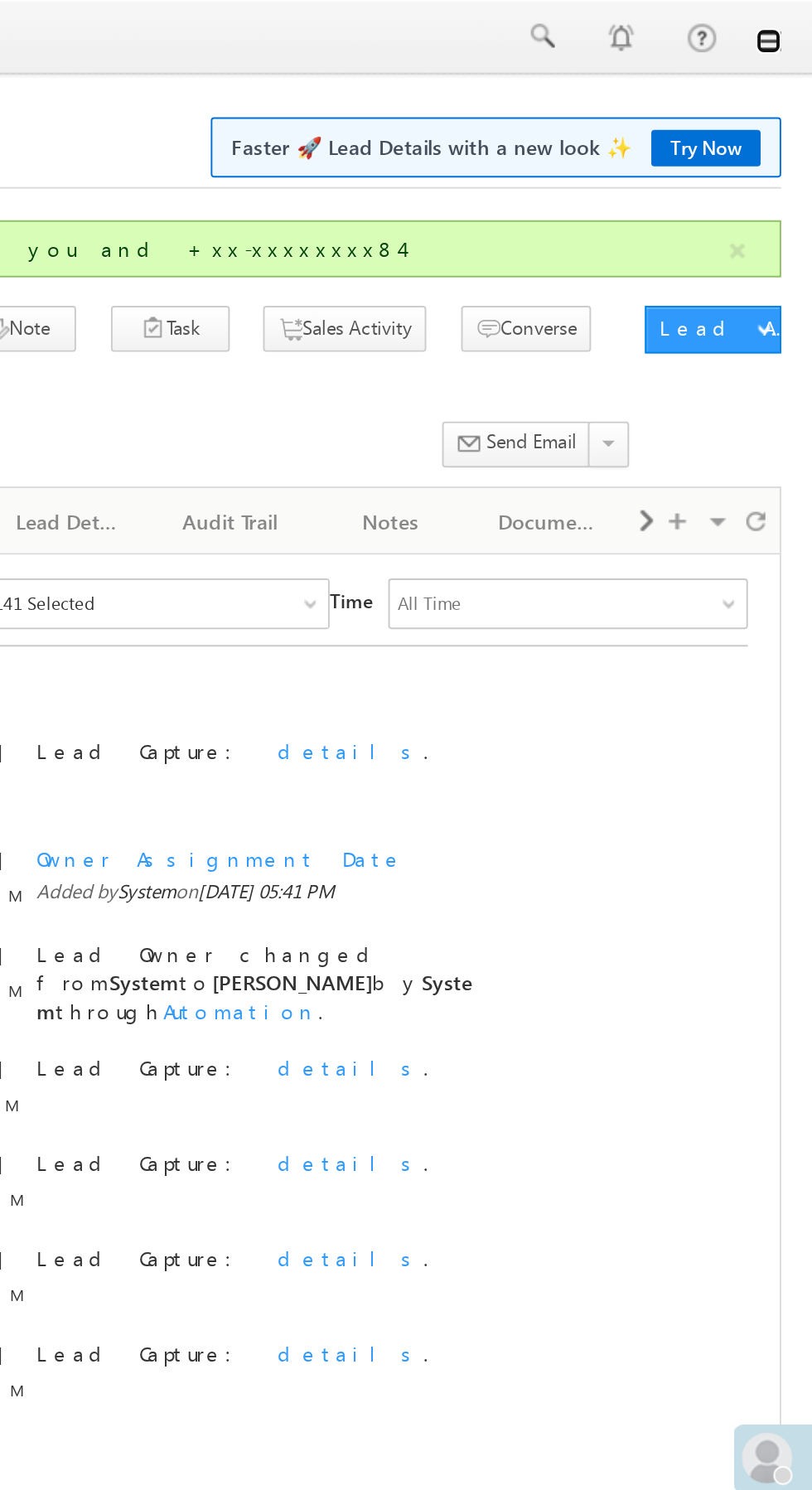
click at [790, 21] on link at bounding box center [789, 21] width 14 height 14
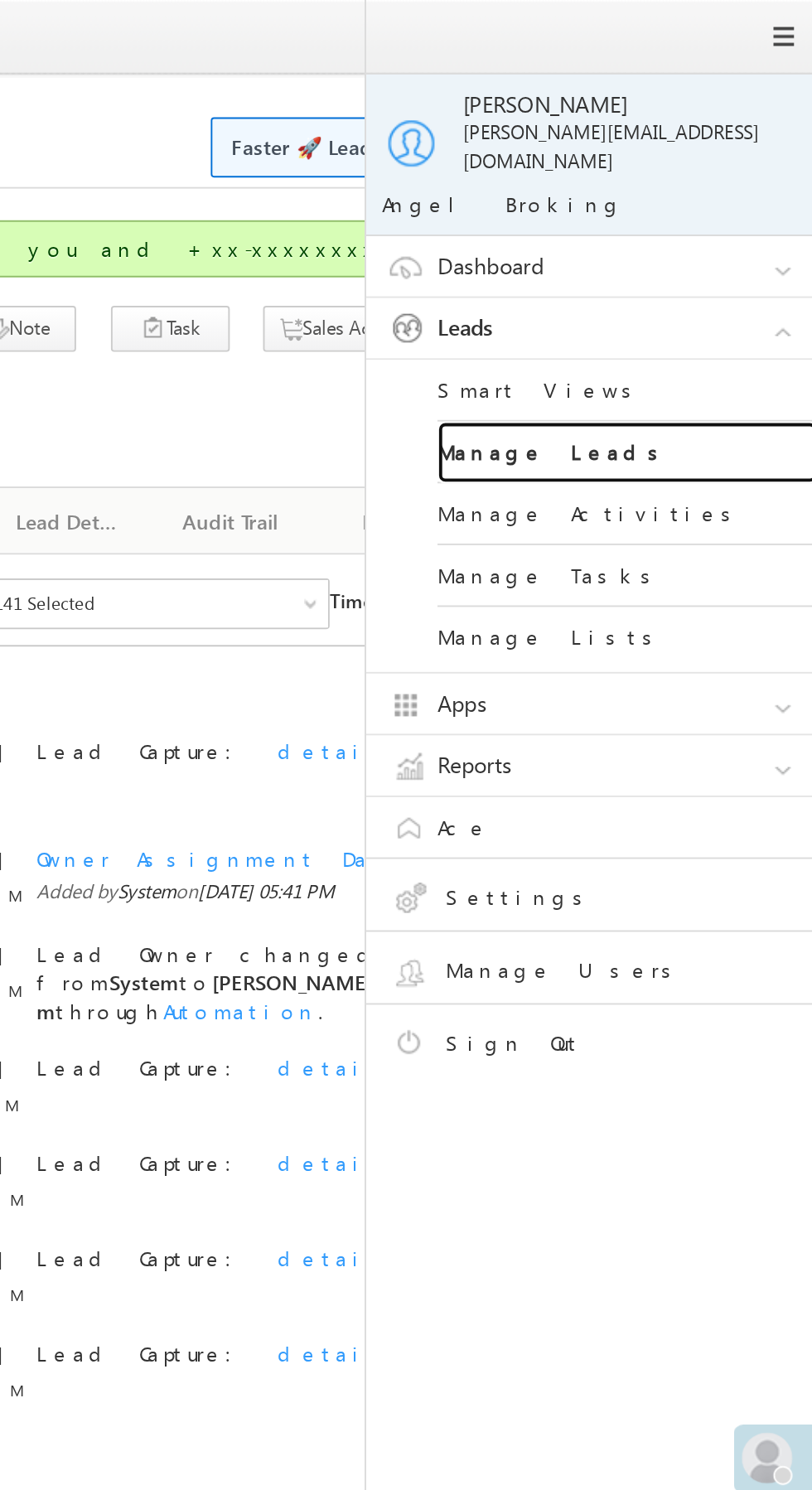
click at [739, 222] on link "Manage Leads" at bounding box center [715, 237] width 199 height 32
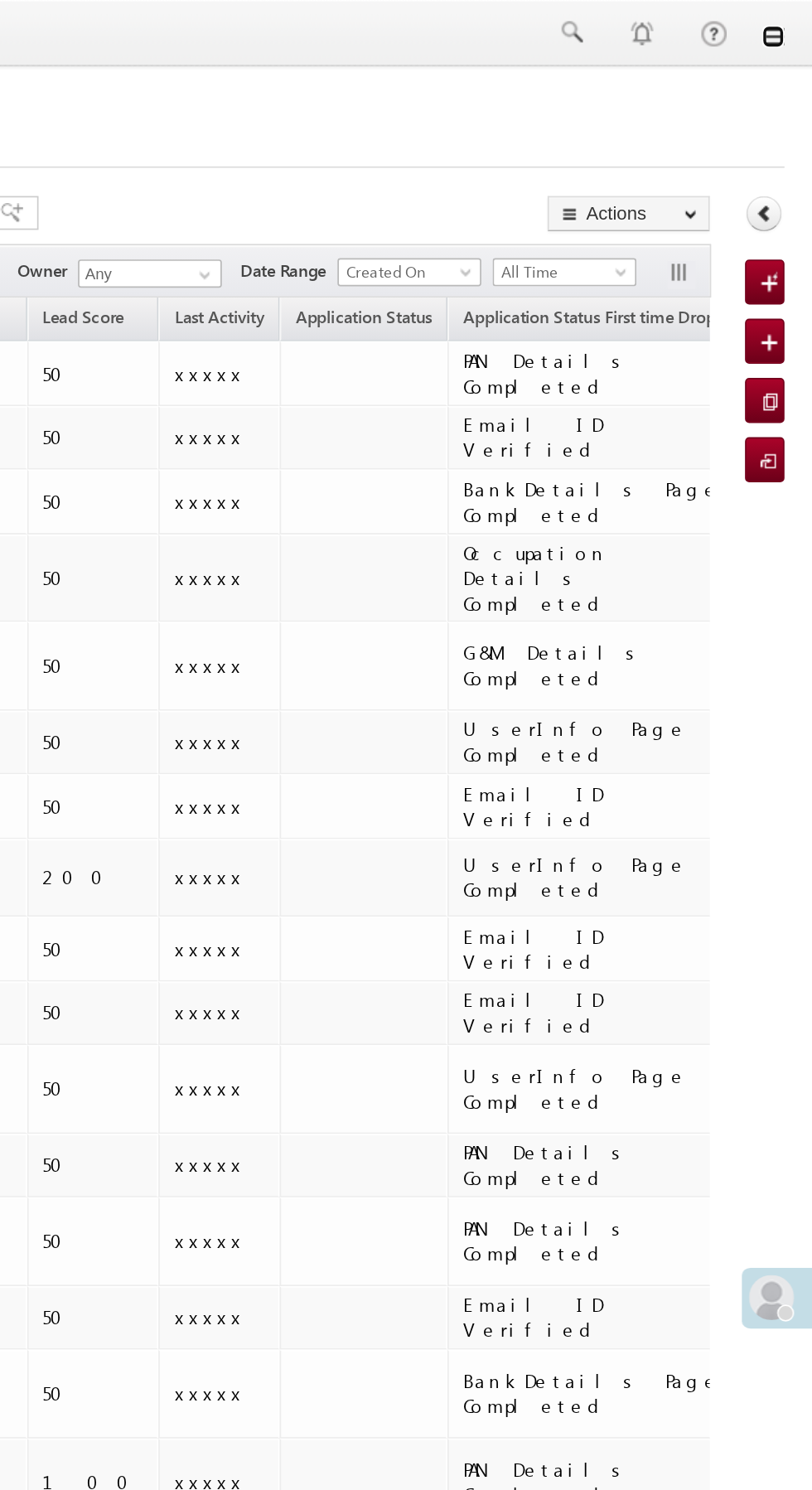
click at [789, 22] on link at bounding box center [789, 21] width 14 height 14
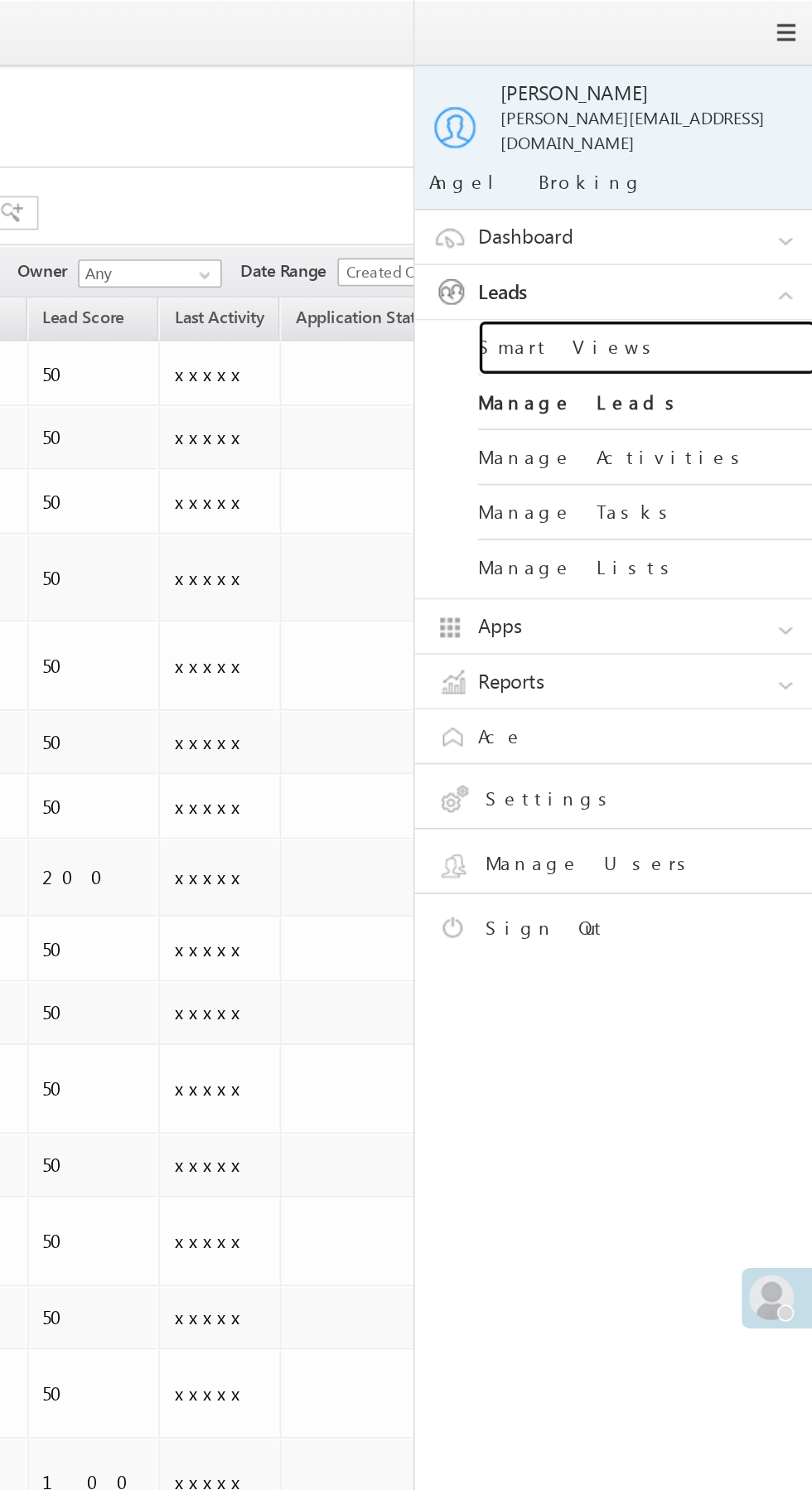
click at [735, 189] on link "Smart Views" at bounding box center [715, 204] width 199 height 32
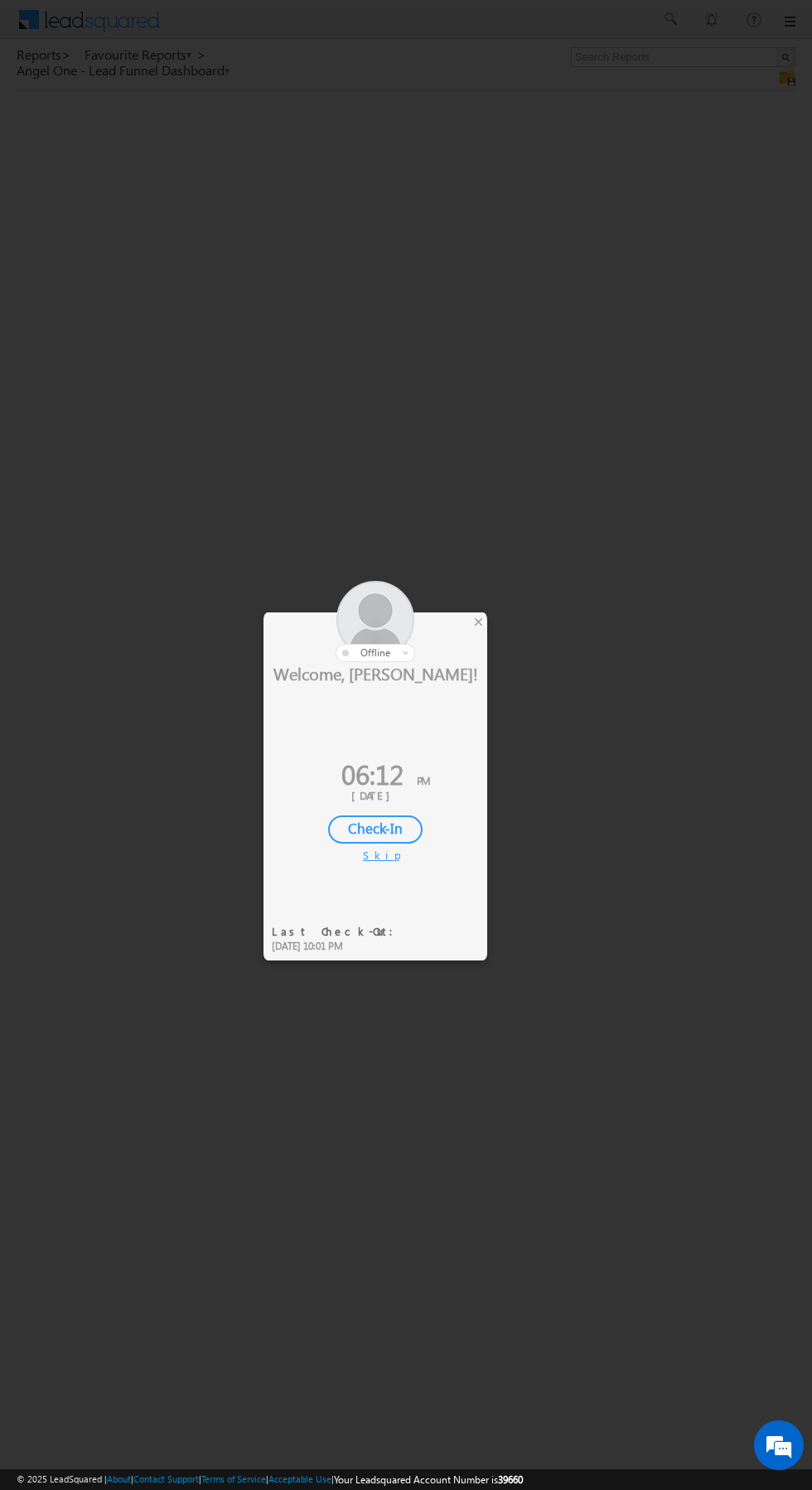
click at [487, 636] on div at bounding box center [406, 745] width 812 height 1490
click at [489, 625] on div at bounding box center [406, 745] width 812 height 1490
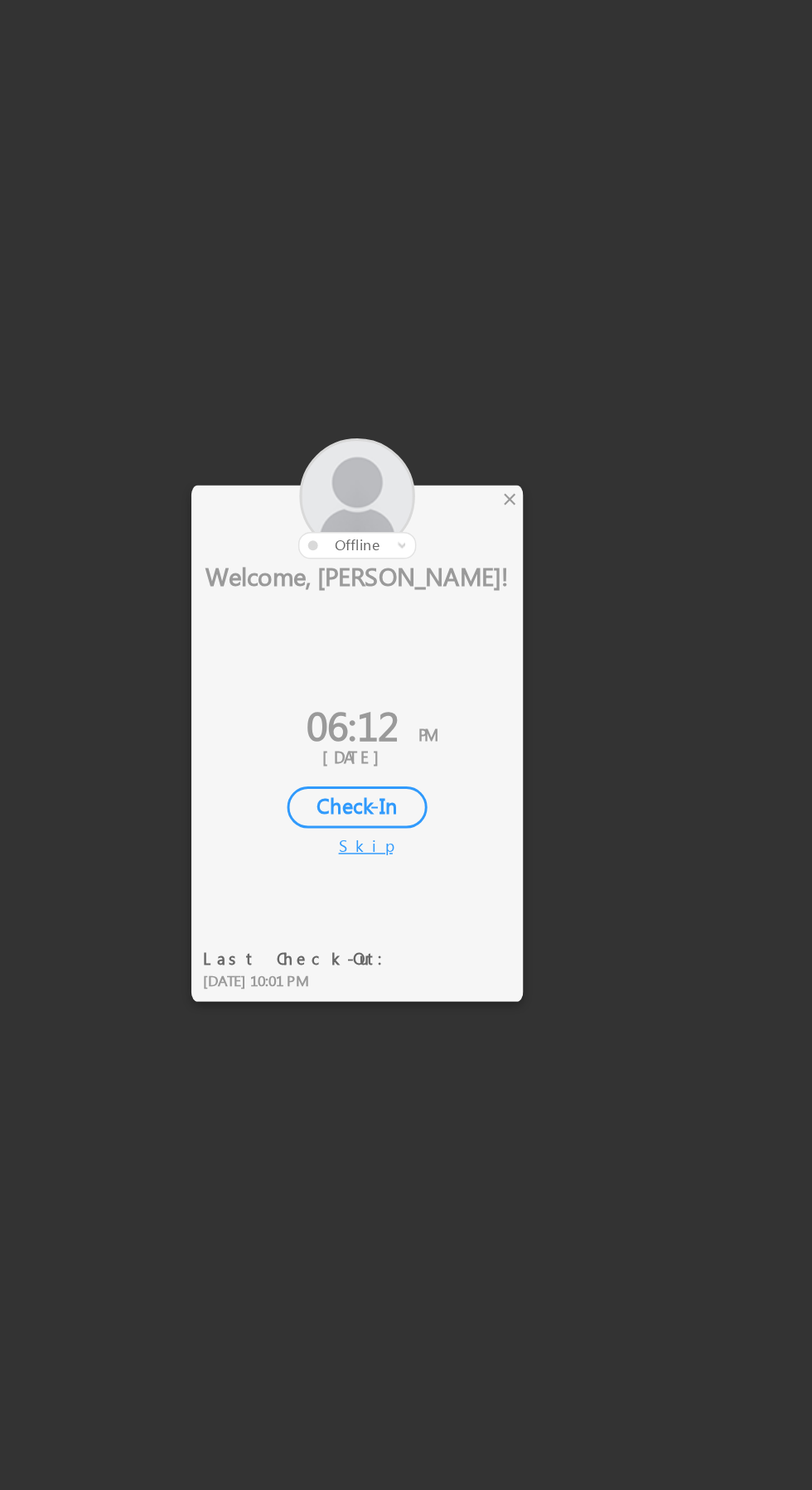
click at [484, 631] on div "×" at bounding box center [478, 621] width 17 height 18
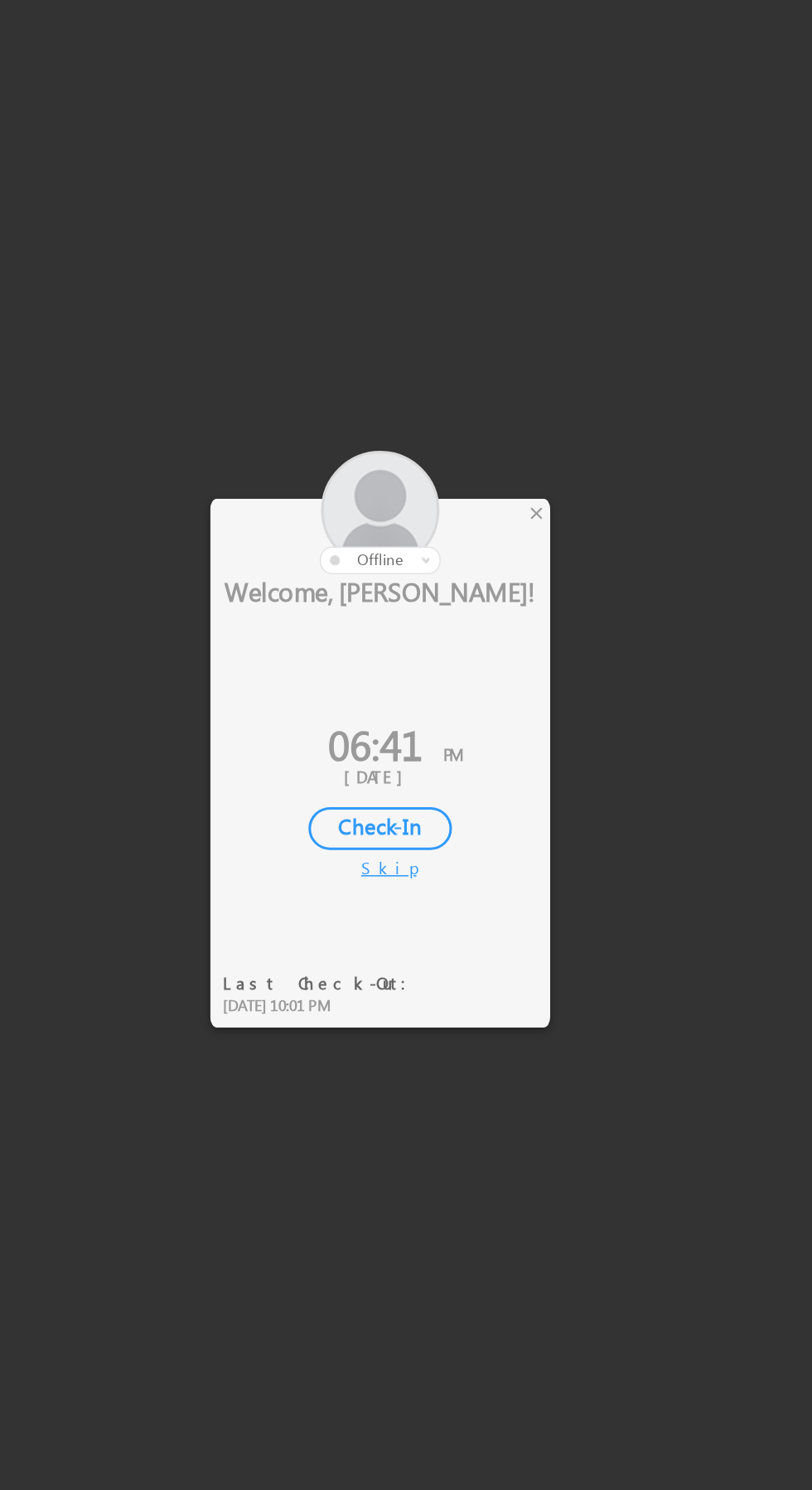
click at [471, 634] on div at bounding box center [376, 621] width 224 height 81
click at [488, 620] on div at bounding box center [406, 745] width 812 height 1490
click at [479, 634] on div at bounding box center [376, 621] width 224 height 81
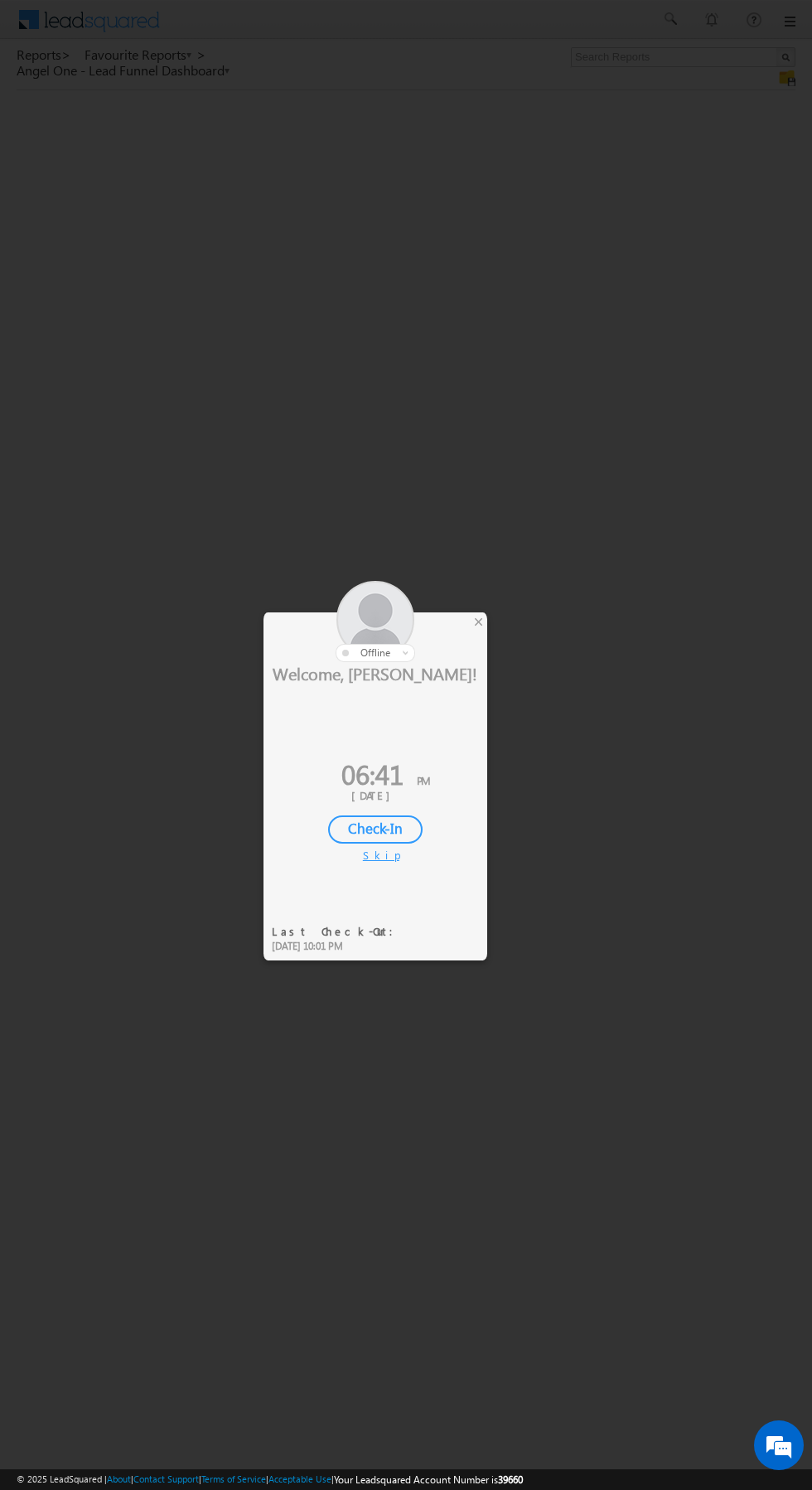
click at [541, 509] on div at bounding box center [406, 745] width 812 height 1490
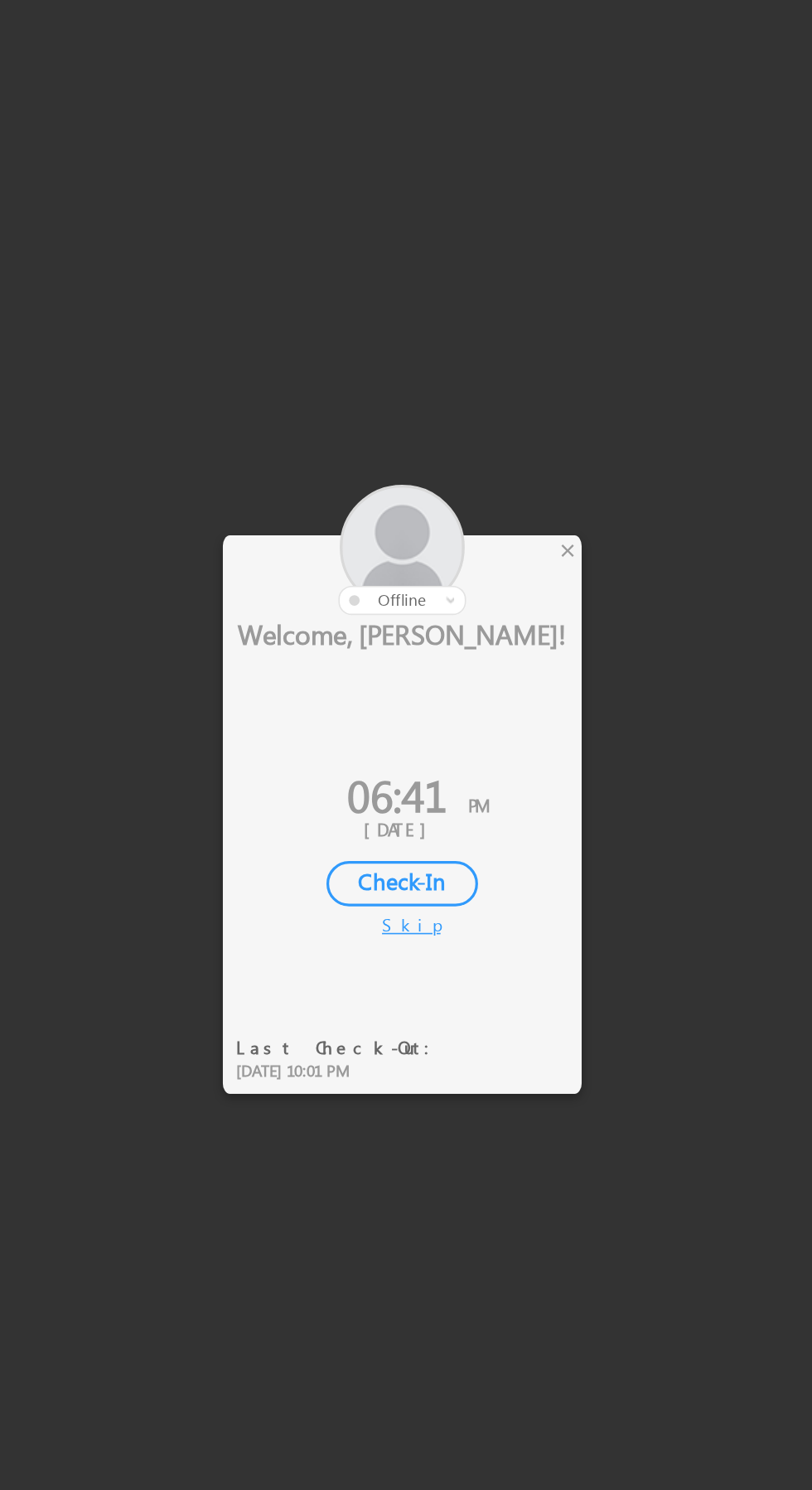
click at [490, 627] on div at bounding box center [406, 745] width 812 height 1490
click at [484, 632] on div at bounding box center [376, 621] width 224 height 81
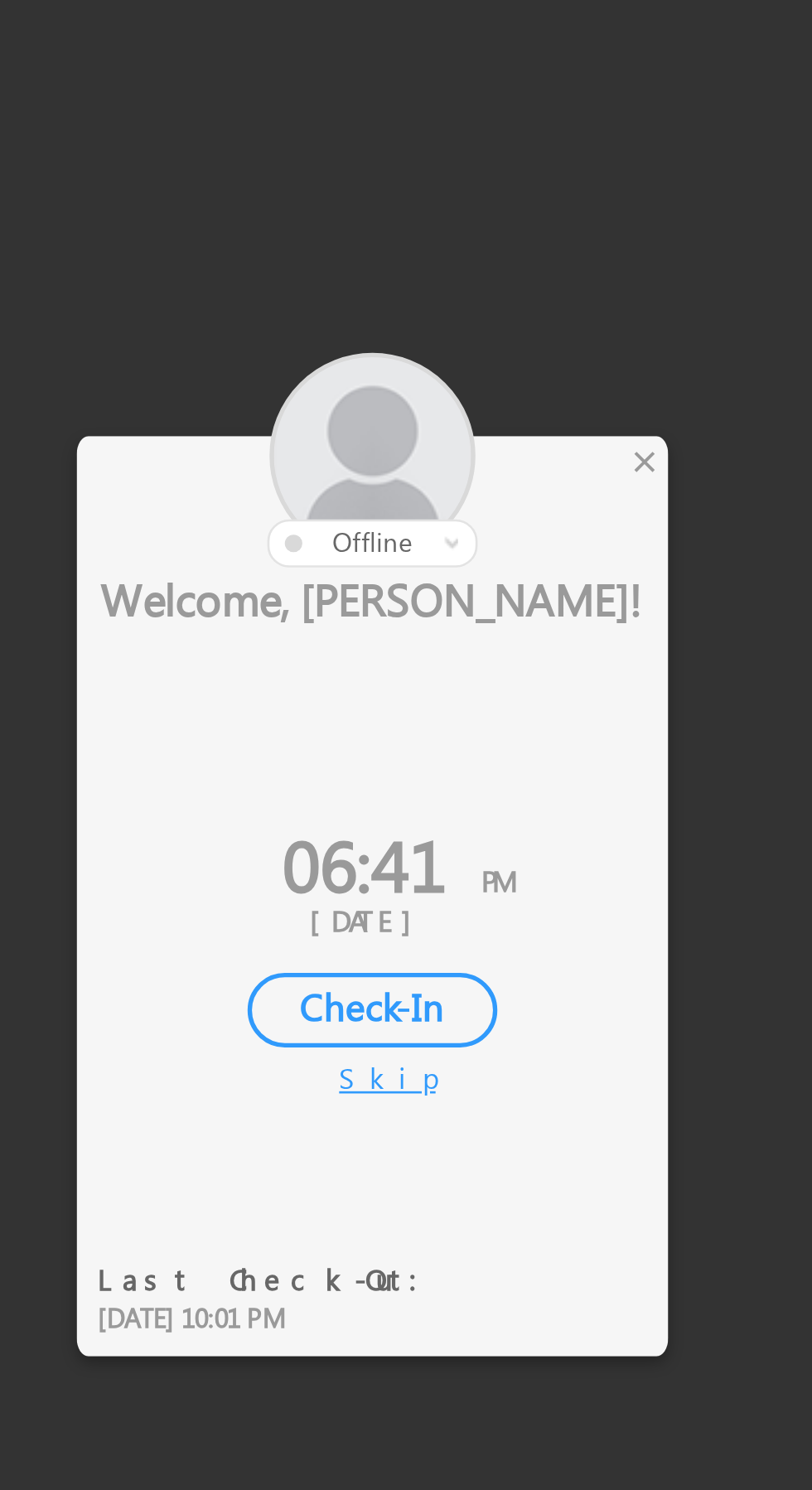
click at [486, 625] on div at bounding box center [376, 621] width 224 height 81
click at [477, 632] on div at bounding box center [376, 621] width 224 height 81
click at [482, 628] on div "×" at bounding box center [478, 621] width 17 height 18
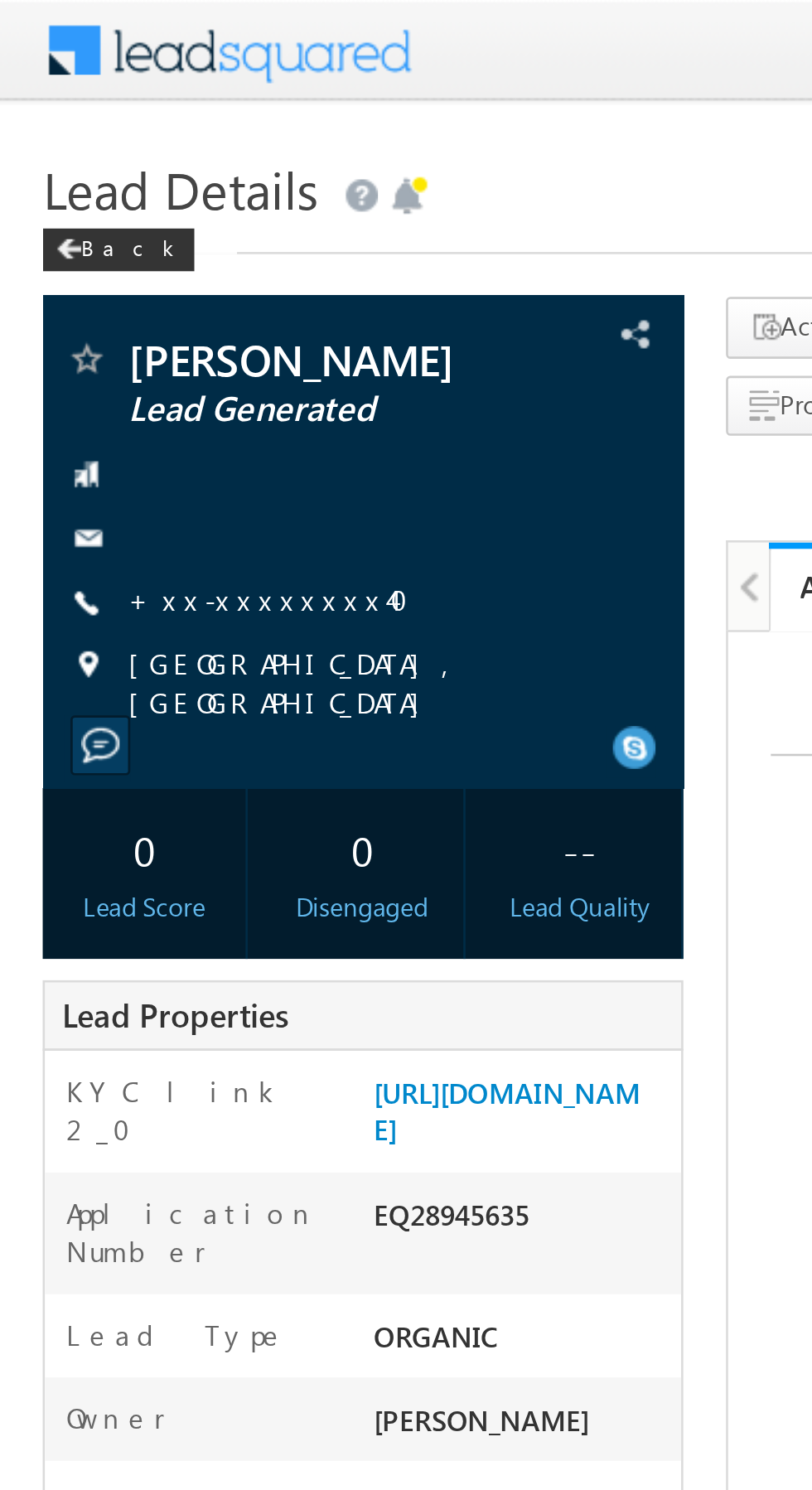
click at [95, 239] on link "+xx-xxxxxxxx40" at bounding box center [109, 232] width 120 height 14
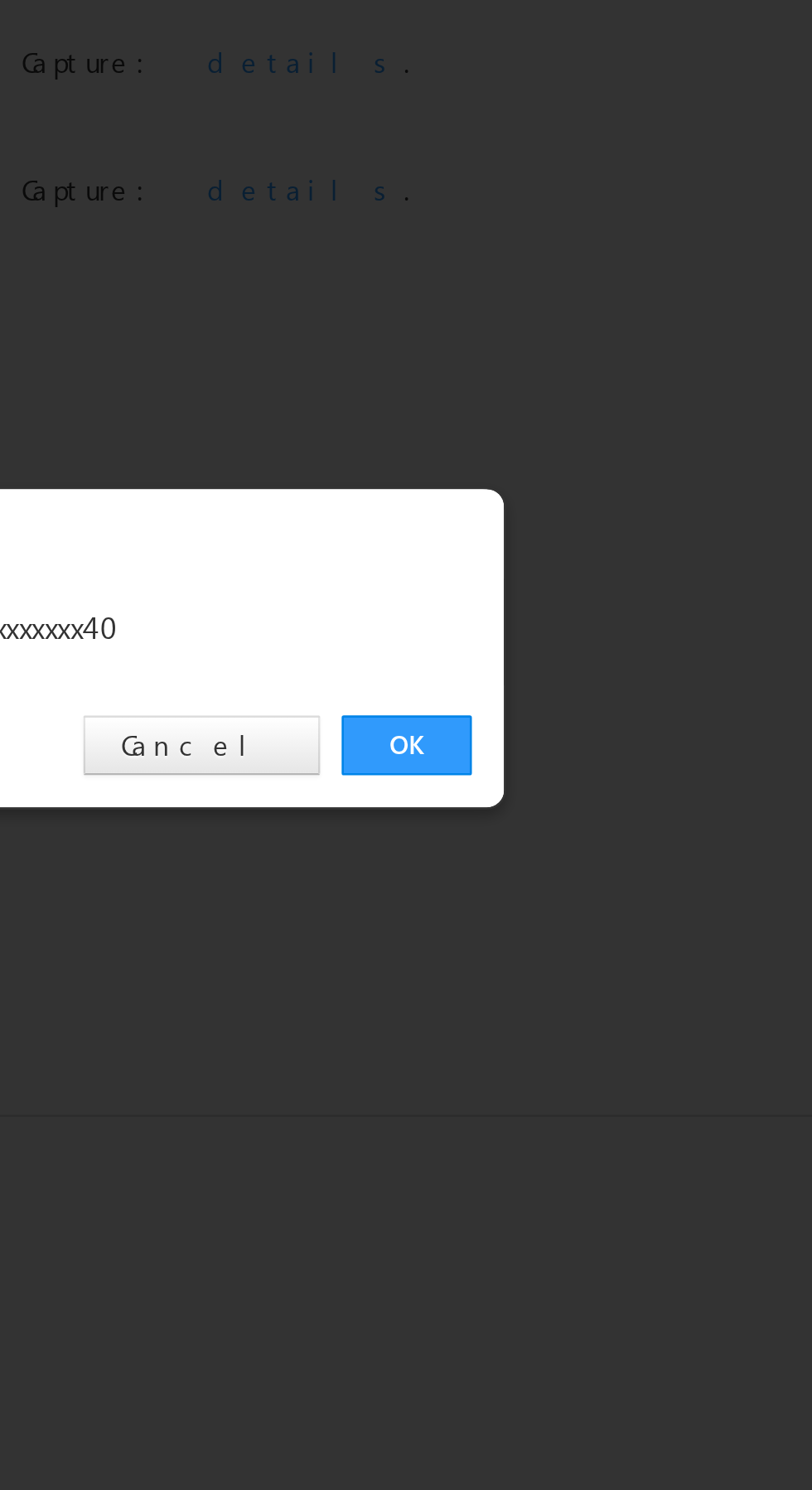
click at [605, 765] on link "OK" at bounding box center [609, 772] width 50 height 23
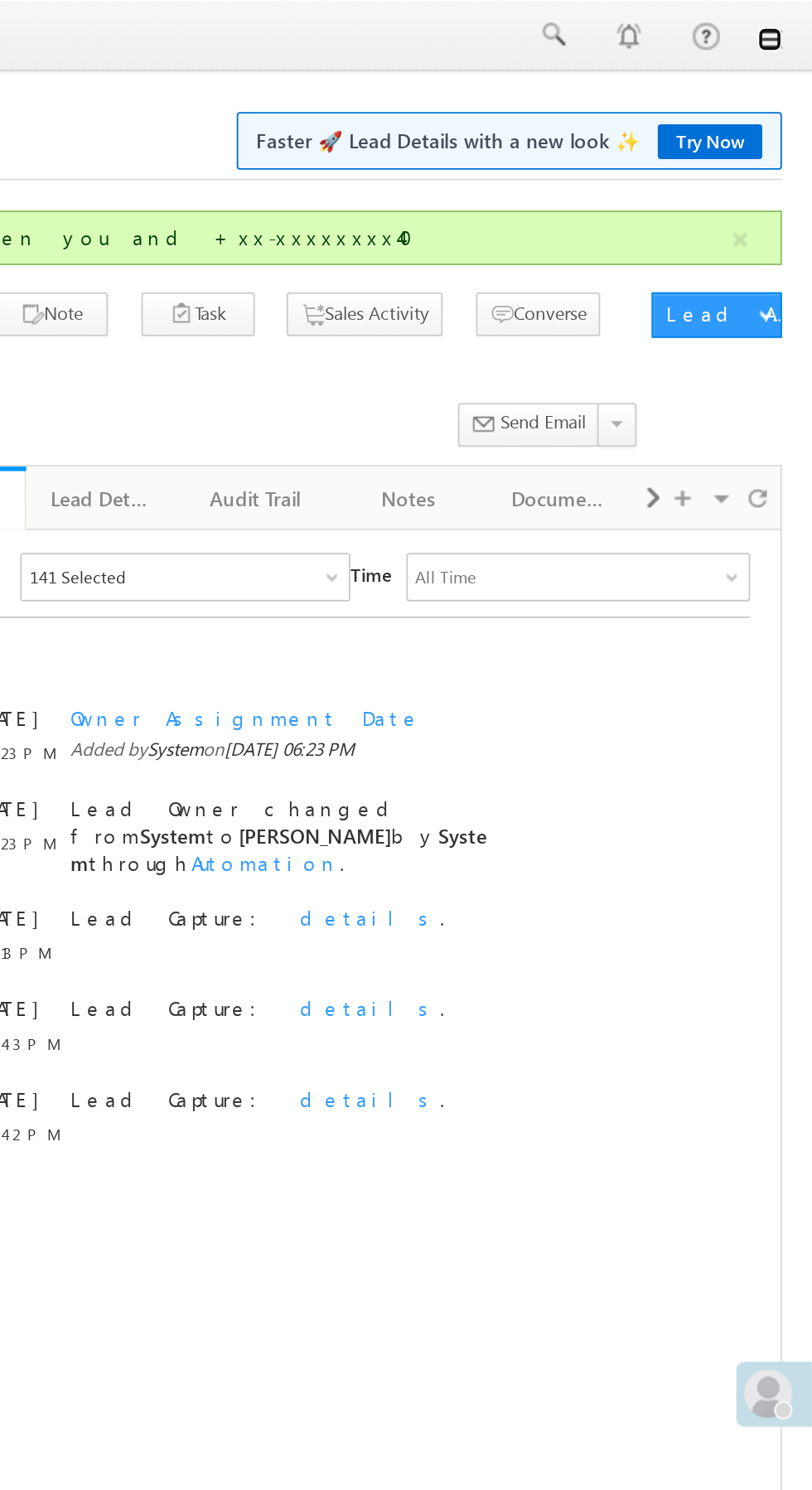
click at [789, 22] on link at bounding box center [789, 21] width 14 height 14
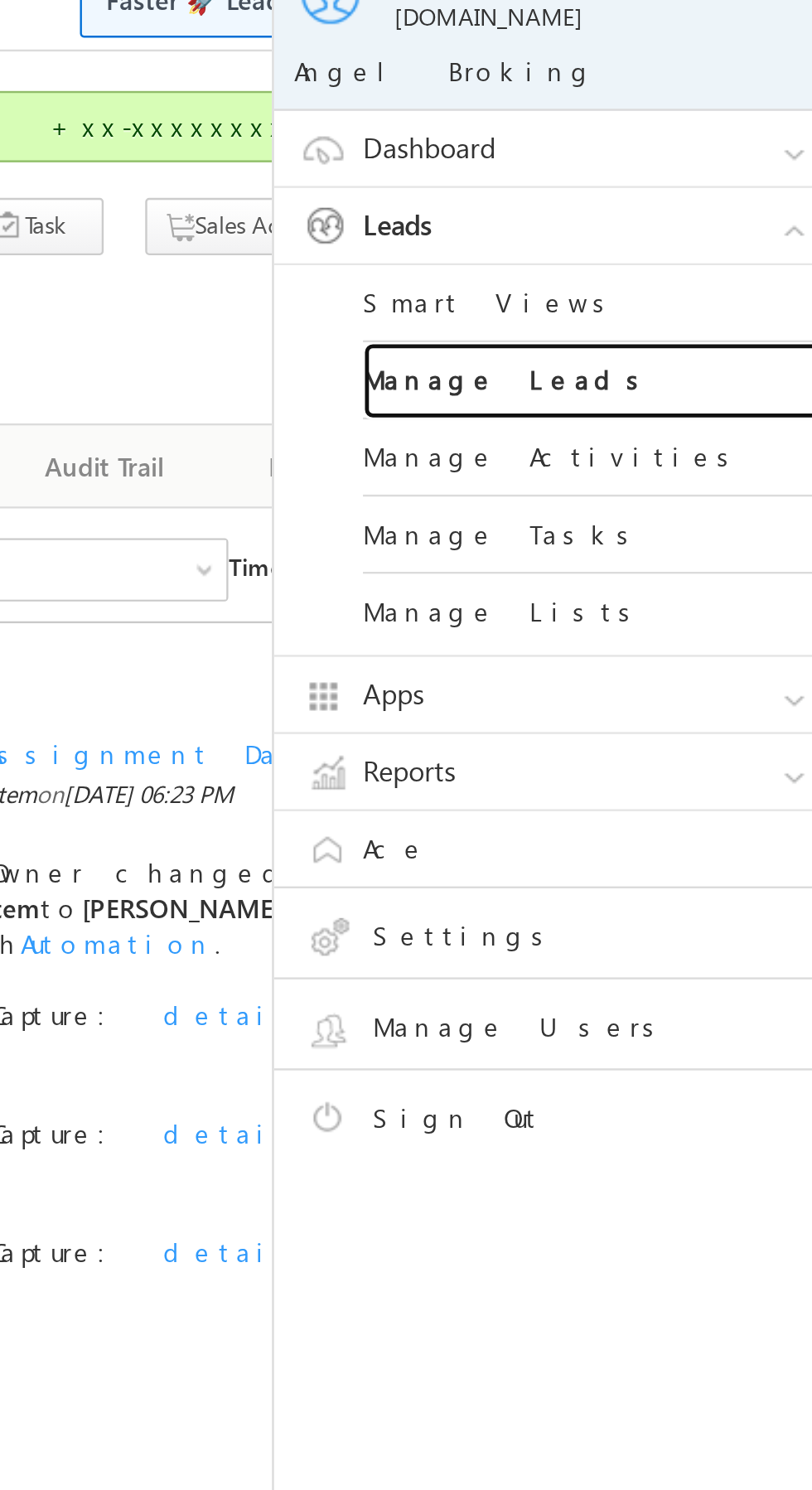
click at [719, 228] on link "Manage Leads" at bounding box center [715, 237] width 199 height 32
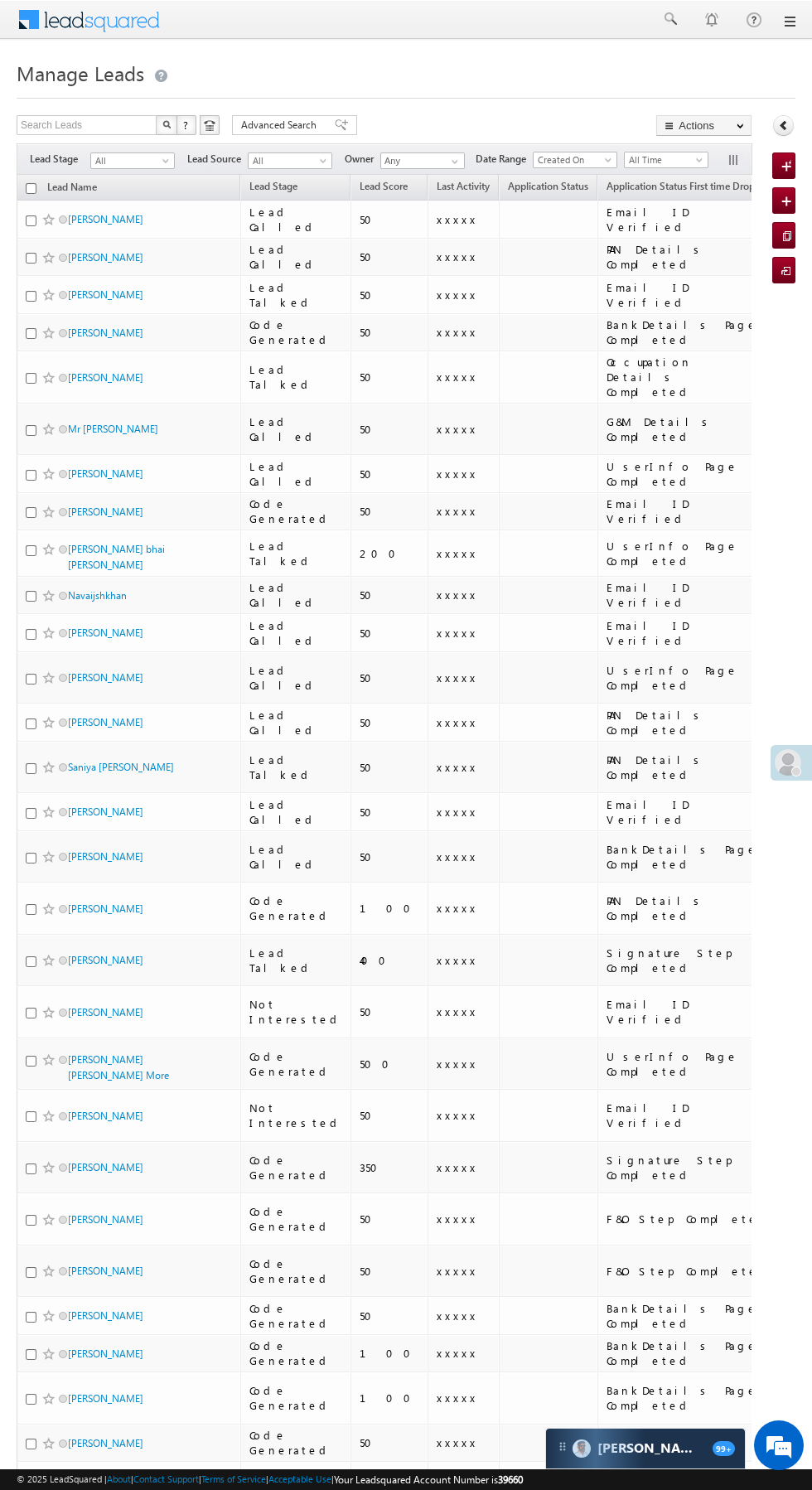
scroll to position [0, 5]
